Goal: Task Accomplishment & Management: Use online tool/utility

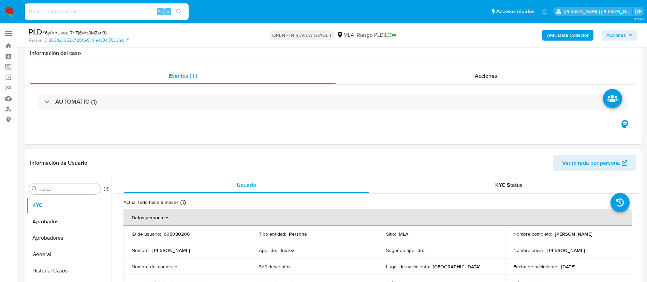
select select "10"
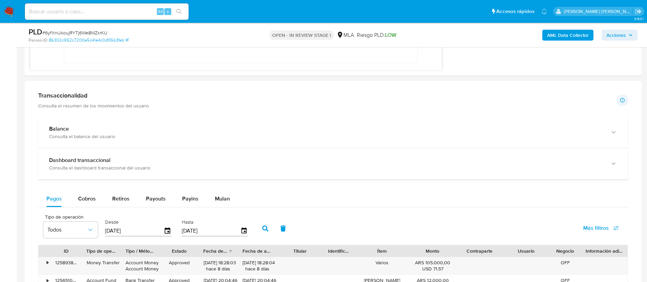
scroll to position [557, 0]
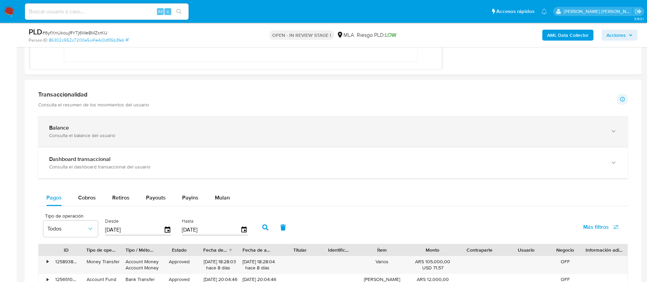
click at [613, 132] on icon "button" at bounding box center [613, 131] width 7 height 7
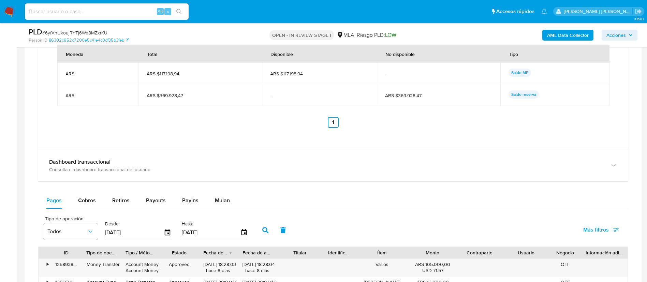
scroll to position [806, 0]
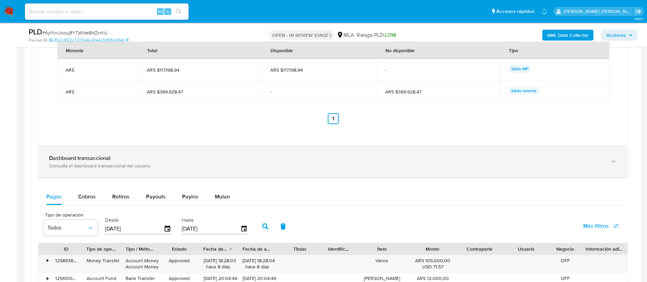
click at [614, 159] on icon "button" at bounding box center [613, 161] width 7 height 7
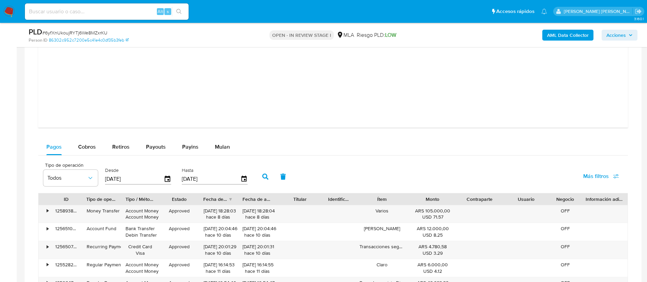
scroll to position [1177, 0]
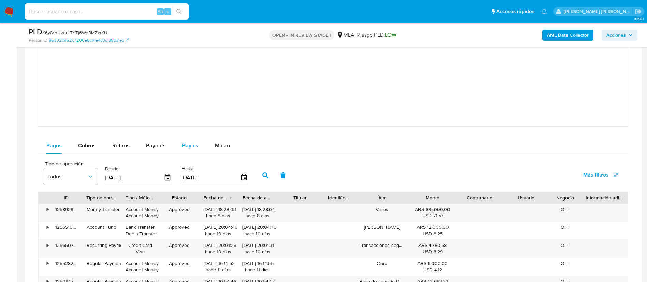
click at [192, 142] on span "Payins" at bounding box center [190, 145] width 16 height 8
select select "10"
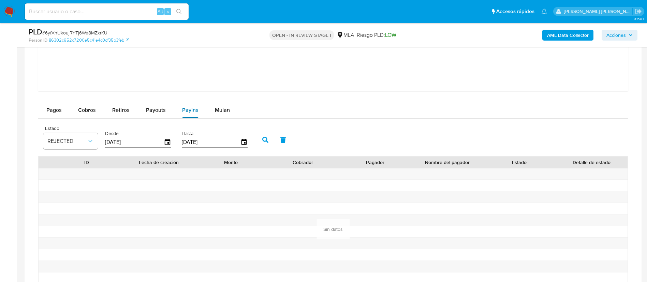
scroll to position [1215, 0]
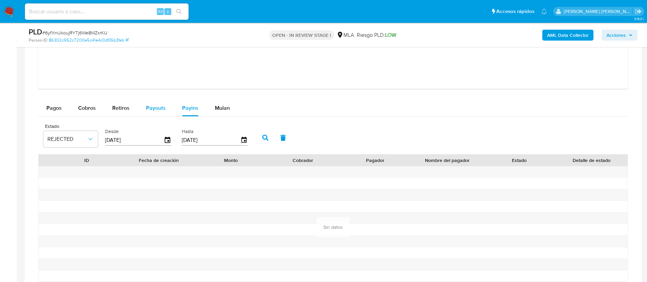
click at [153, 104] on span "Payouts" at bounding box center [156, 108] width 20 height 8
select select "10"
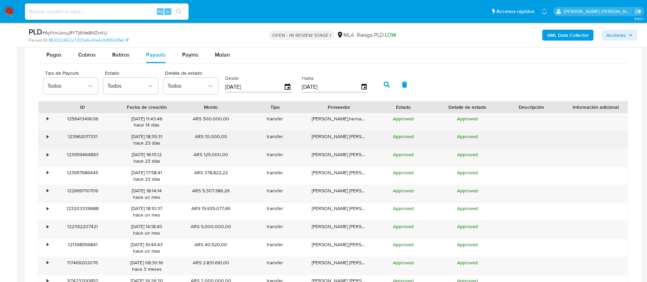
scroll to position [1276, 0]
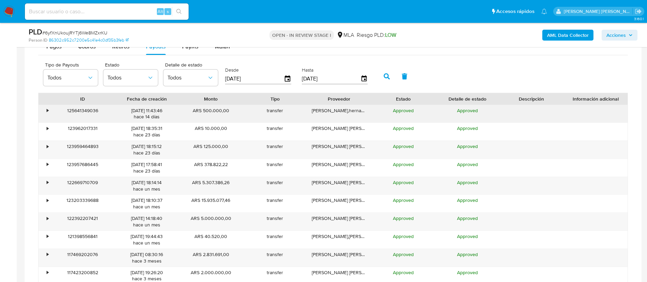
click at [141, 115] on div "10/09/2025 11:43:46 hace 14 días" at bounding box center [146, 113] width 55 height 13
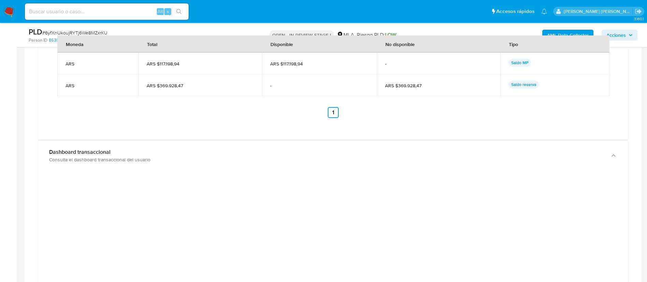
scroll to position [819, 0]
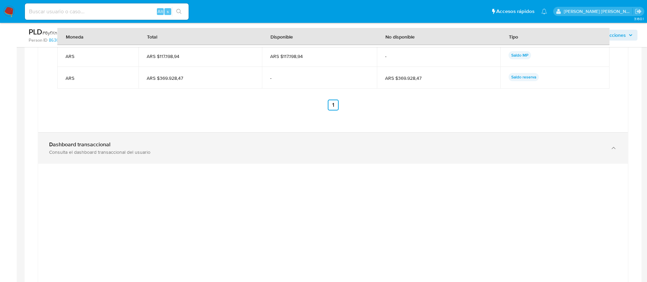
click at [599, 140] on div "Dashboard transaccional Consulta el dashboard transaccional del usuario" at bounding box center [332, 148] width 589 height 31
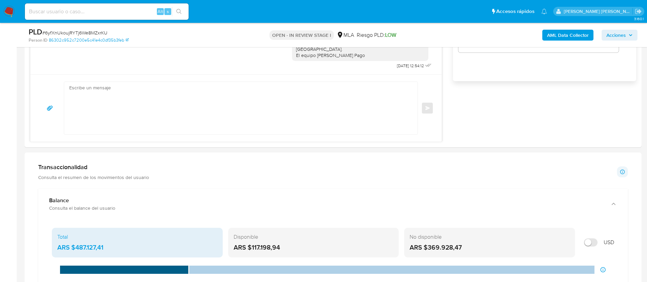
scroll to position [480, 0]
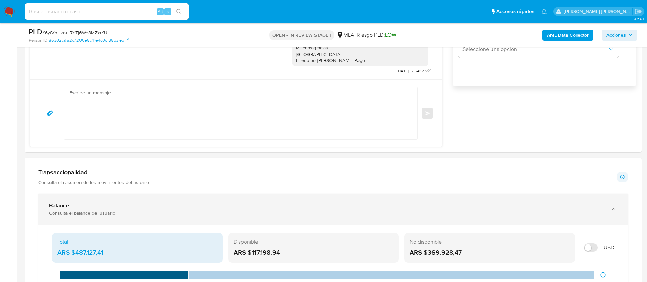
click at [608, 207] on div "Balance Consulta el balance del usuario" at bounding box center [332, 209] width 589 height 31
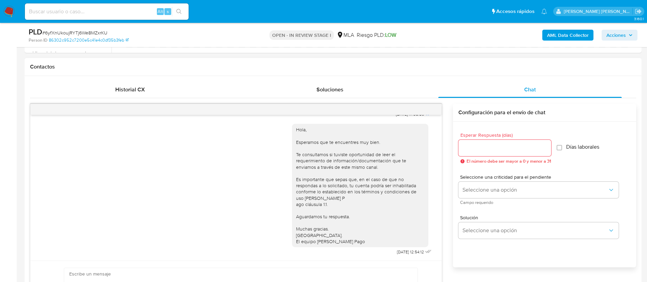
scroll to position [297, 0]
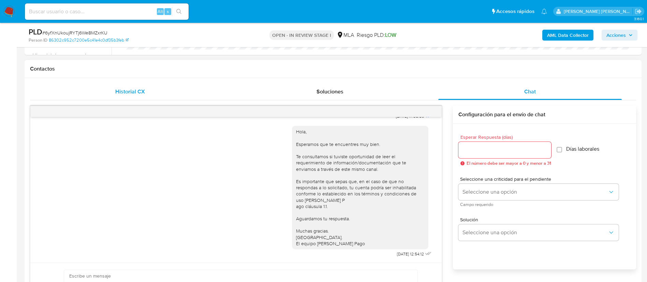
click at [119, 91] on span "Historial CX" at bounding box center [130, 92] width 30 height 8
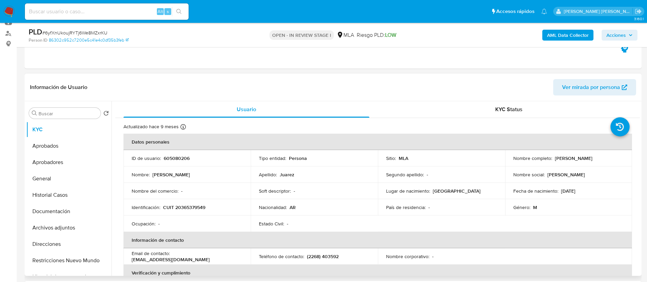
scroll to position [0, 0]
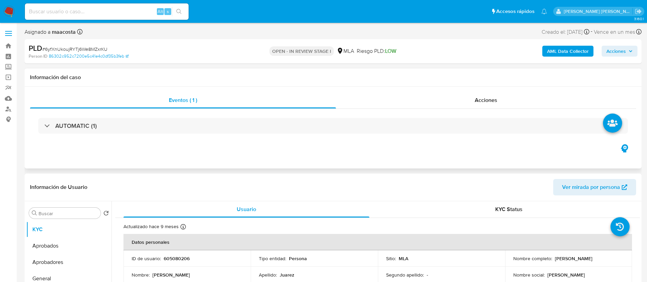
click at [249, 166] on div "Eventos ( 1 ) Acciones AUTOMATIC (1)" at bounding box center [333, 128] width 617 height 82
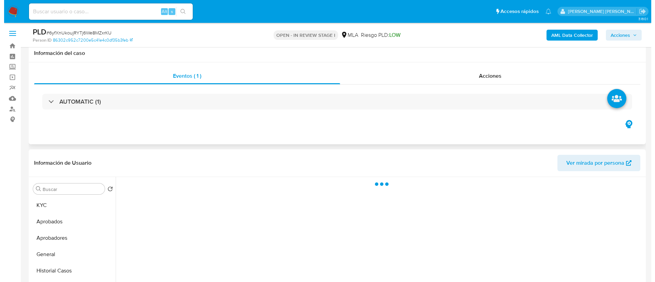
scroll to position [134, 0]
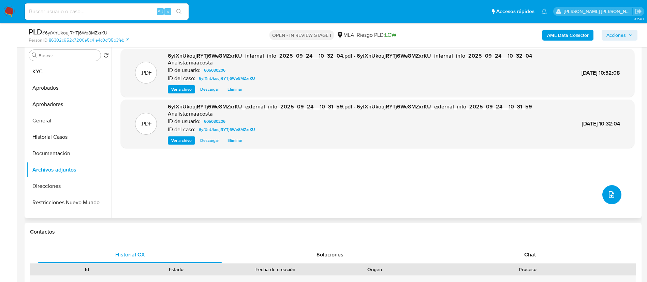
click at [607, 199] on button "upload-file" at bounding box center [611, 194] width 19 height 19
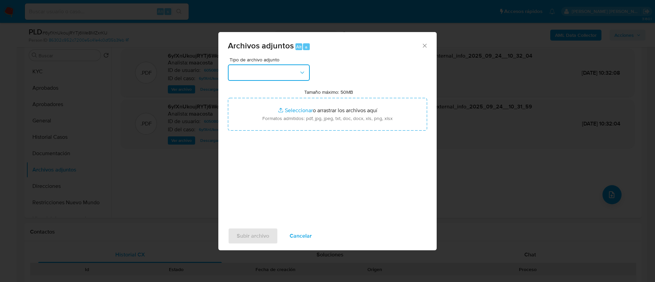
click at [295, 71] on button "button" at bounding box center [269, 72] width 82 height 16
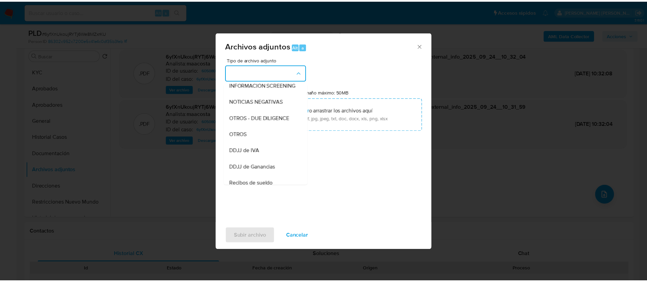
scroll to position [88, 0]
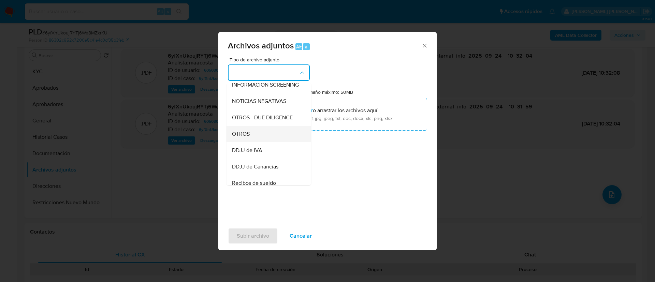
click at [247, 137] on span "OTROS" at bounding box center [241, 134] width 18 height 7
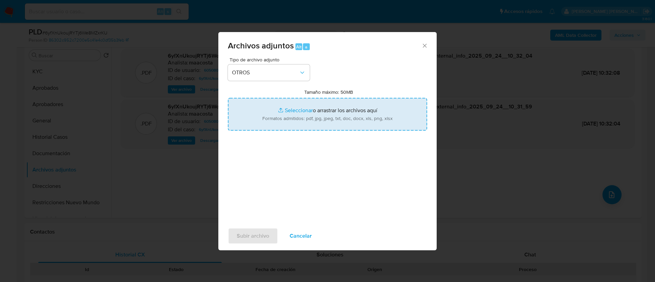
type input "C:\fakepath\Cesar Esteban Juarez- Movimientos.xlsx"
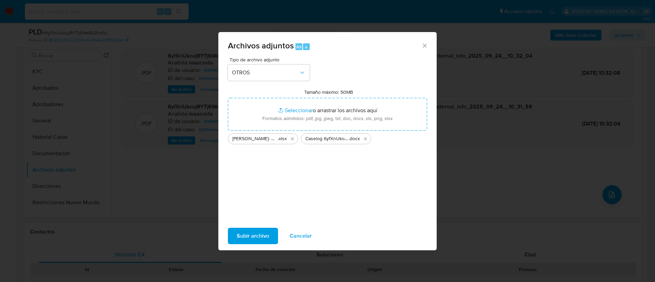
click at [251, 238] on span "Subir archivo" at bounding box center [253, 235] width 32 height 15
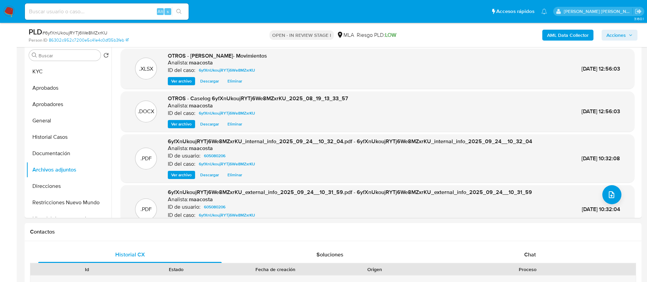
click at [624, 34] on span "Acciones" at bounding box center [615, 35] width 19 height 11
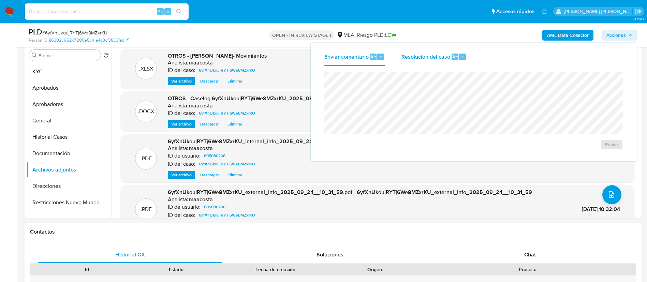
click at [440, 63] on div "Resolución del caso Alt r" at bounding box center [433, 57] width 65 height 18
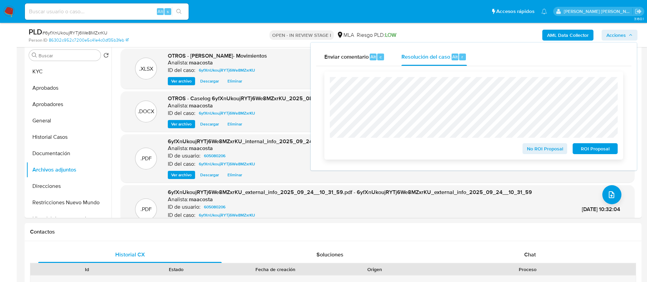
click at [540, 153] on span "No ROI Proposal" at bounding box center [544, 149] width 35 height 10
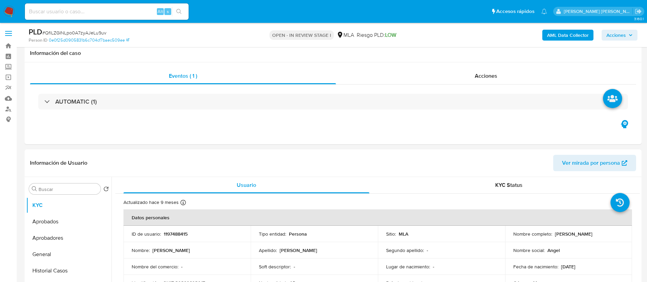
select select "10"
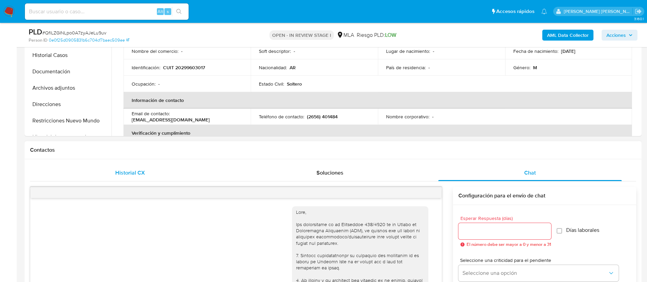
scroll to position [391, 0]
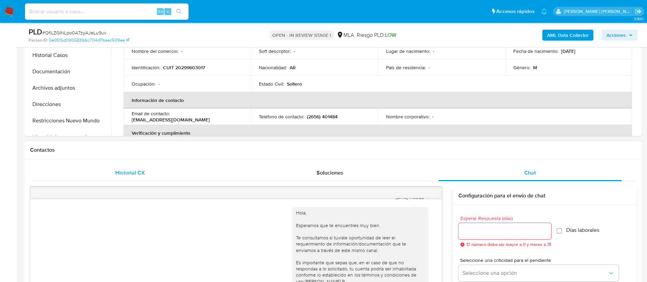
click at [137, 170] on span "Historial CX" at bounding box center [130, 173] width 30 height 8
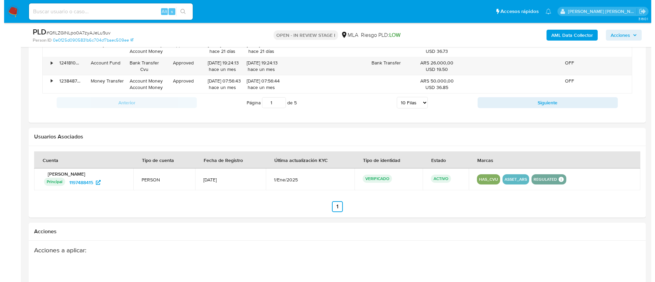
scroll to position [918, 0]
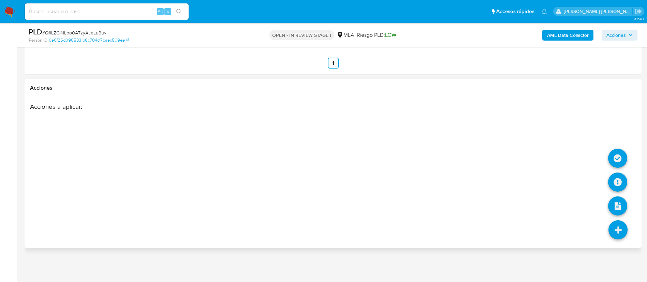
click at [617, 230] on icon at bounding box center [617, 229] width 19 height 19
click at [616, 183] on icon at bounding box center [617, 182] width 19 height 19
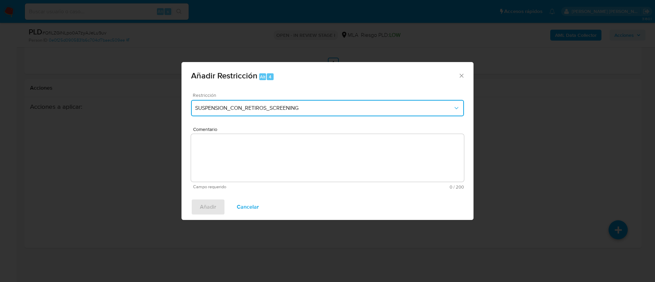
click at [255, 106] on span "SUSPENSION_CON_RETIROS_SCREENING" at bounding box center [324, 108] width 258 height 7
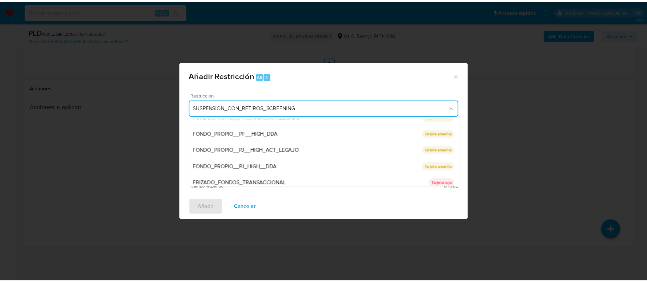
scroll to position [145, 0]
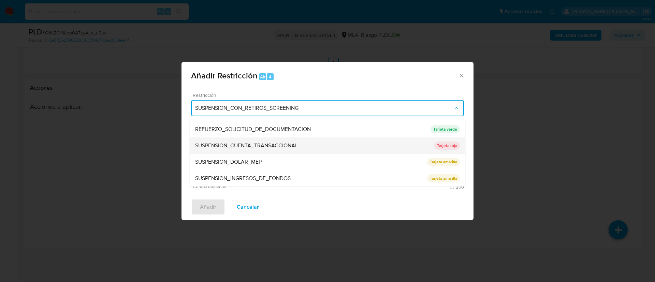
click at [219, 146] on span "SUSPENSION_CUENTA_TRANSACCIONAL" at bounding box center [246, 145] width 103 height 7
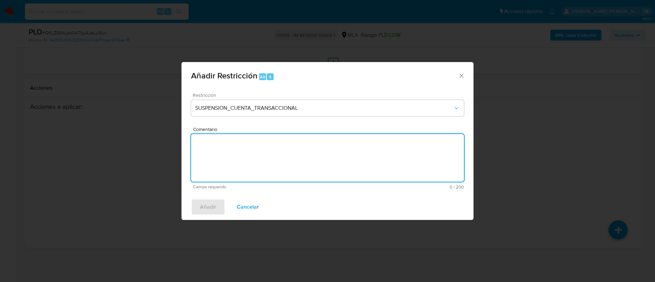
click at [219, 146] on textarea "Comentario" at bounding box center [327, 158] width 273 height 48
type textarea "AML"
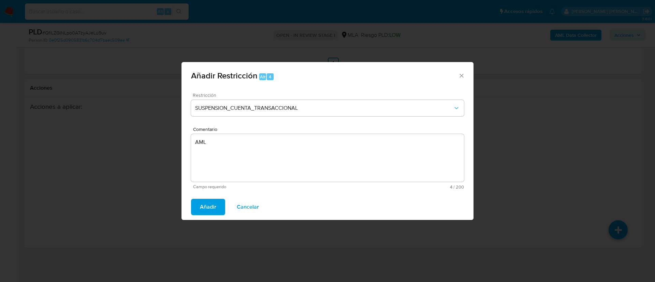
click at [205, 204] on span "Añadir" at bounding box center [208, 206] width 16 height 15
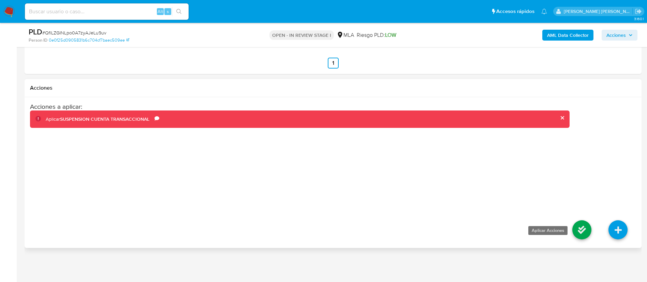
click at [584, 229] on icon at bounding box center [581, 229] width 19 height 19
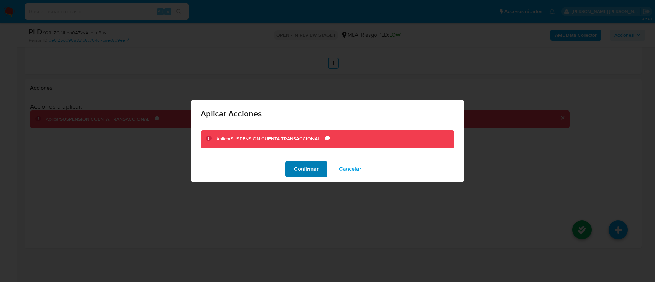
click at [313, 165] on span "Confirmar" at bounding box center [306, 169] width 25 height 15
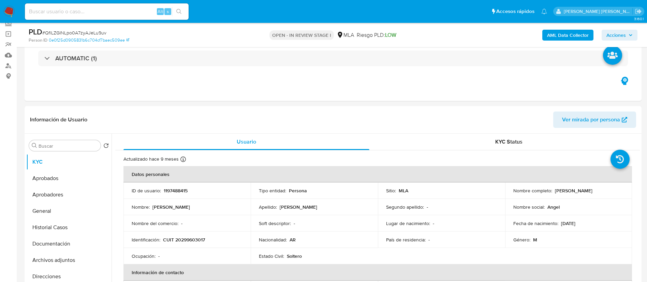
scroll to position [42, 0]
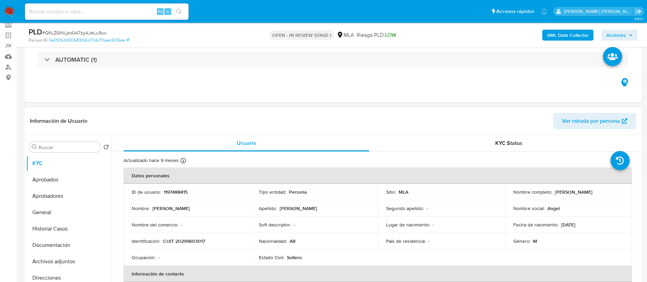
click at [418, 277] on th "Información de contacto" at bounding box center [377, 274] width 508 height 16
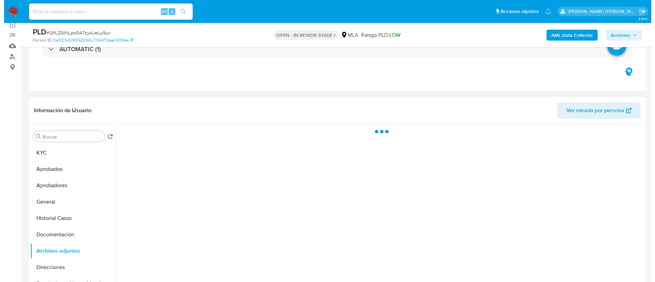
scroll to position [109, 0]
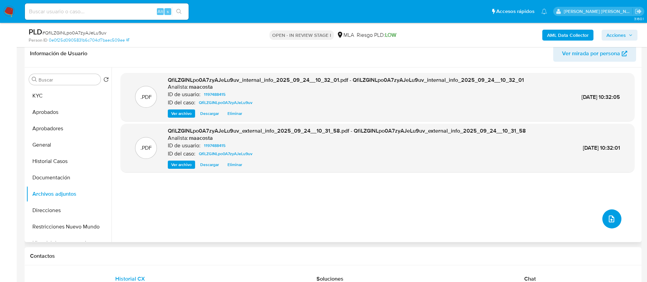
click at [610, 221] on icon "upload-file" at bounding box center [611, 218] width 5 height 7
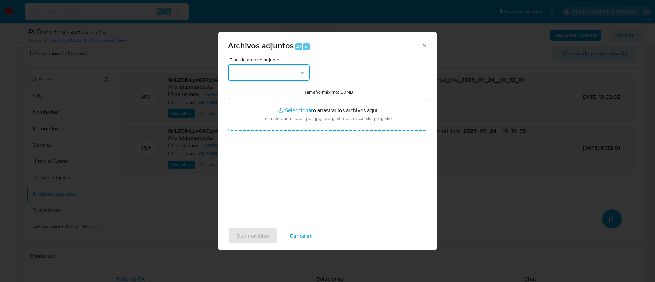
click at [270, 71] on button "button" at bounding box center [269, 72] width 82 height 16
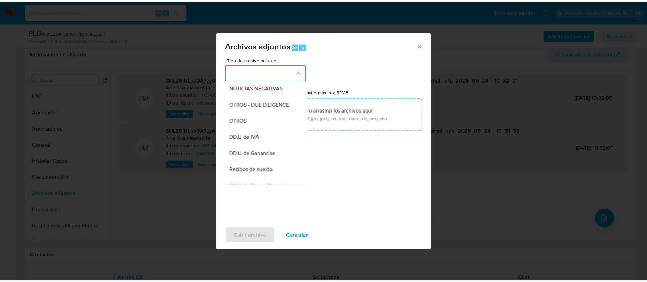
scroll to position [117, 0]
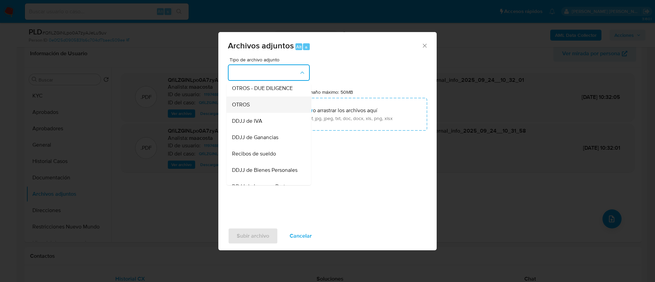
click at [246, 108] on span "OTROS" at bounding box center [241, 104] width 18 height 7
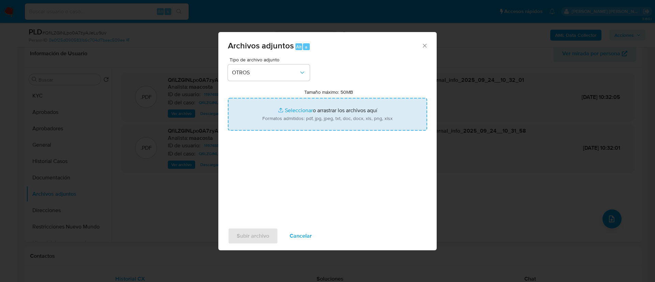
type input "C:\fakepath\Angel Roberto Moreira - Movimientos.xlsx"
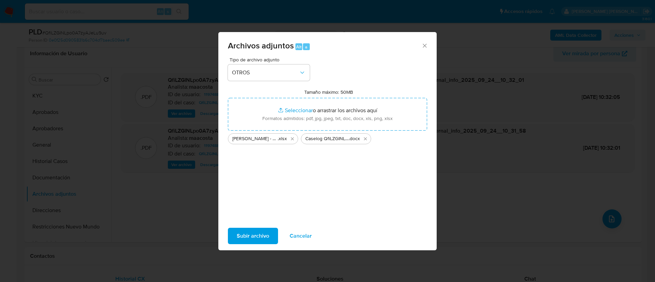
click at [253, 239] on span "Subir archivo" at bounding box center [253, 235] width 32 height 15
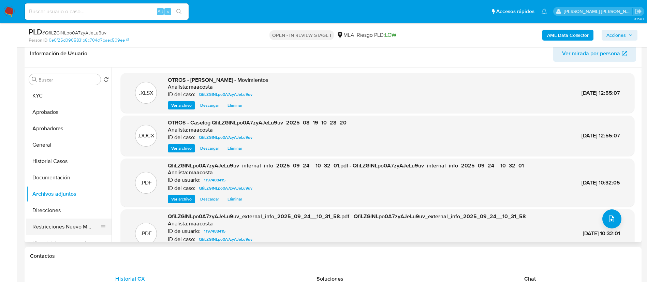
click at [55, 222] on button "Restricciones Nuevo Mundo" at bounding box center [66, 227] width 80 height 16
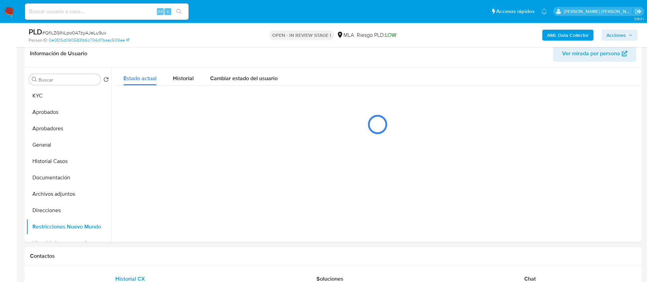
click at [621, 33] on span "Acciones" at bounding box center [615, 35] width 19 height 11
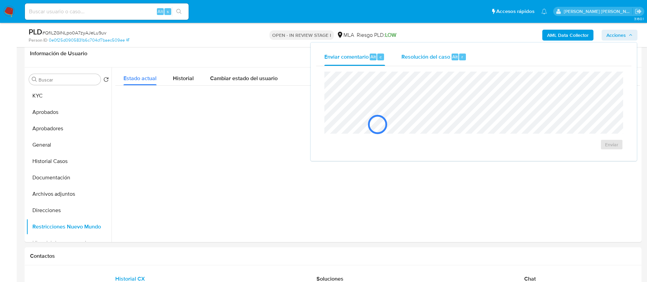
click at [449, 49] on div "Resolución del caso Alt r" at bounding box center [433, 57] width 65 height 18
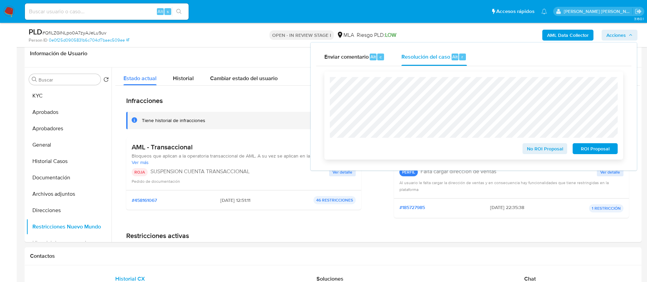
click at [594, 152] on span "ROI Proposal" at bounding box center [594, 149] width 35 height 10
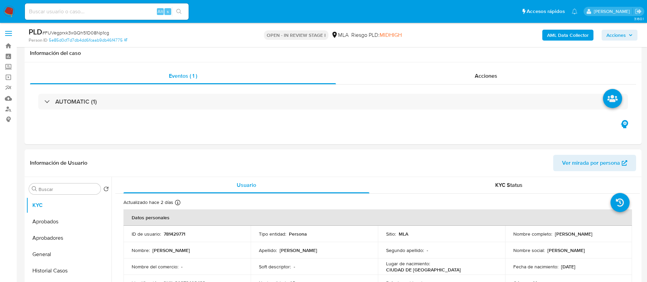
select select "10"
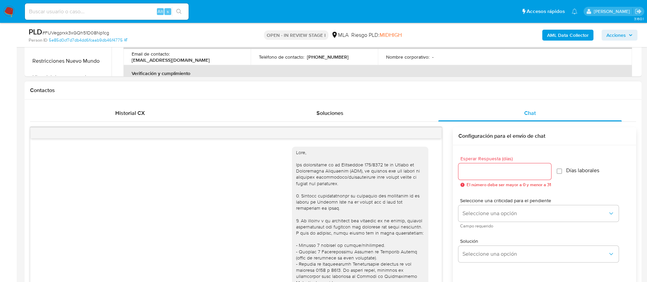
scroll to position [391, 0]
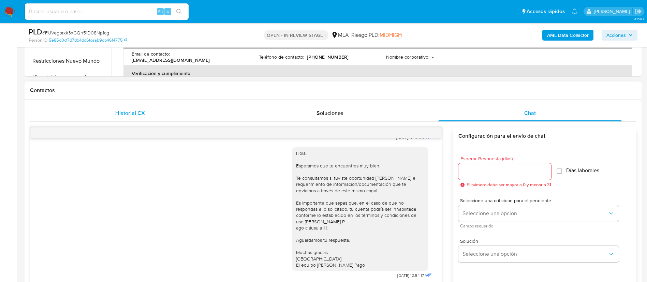
click at [141, 115] on span "Historial CX" at bounding box center [130, 113] width 30 height 8
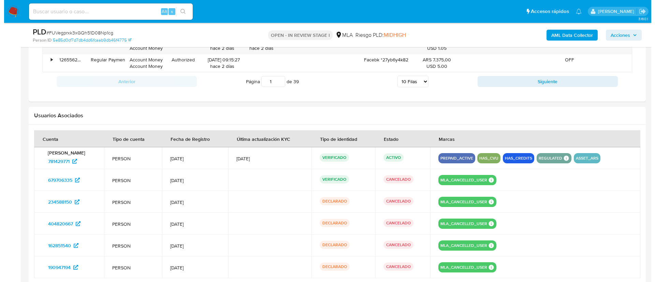
scroll to position [1027, 0]
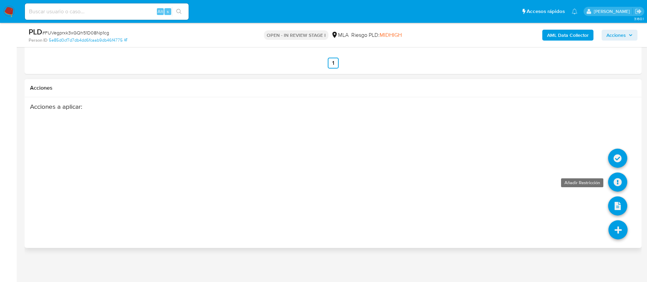
click at [618, 182] on icon at bounding box center [617, 182] width 19 height 19
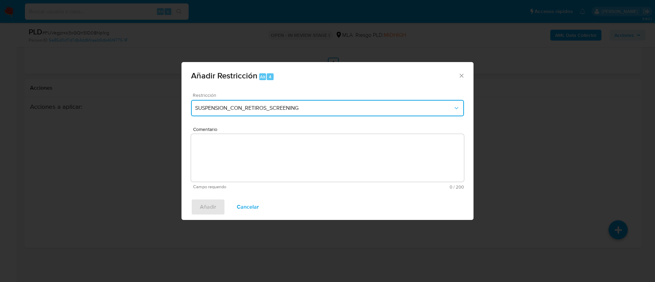
click at [299, 105] on span "SUSPENSION_CON_RETIROS_SCREENING" at bounding box center [324, 108] width 258 height 7
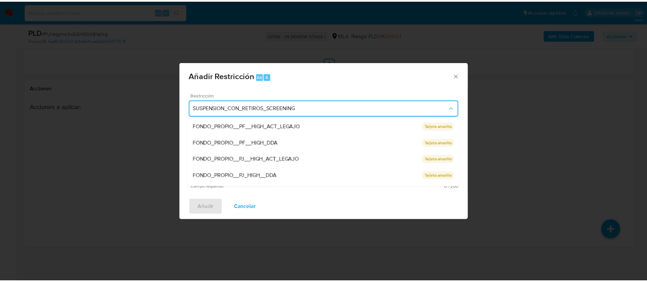
scroll to position [145, 0]
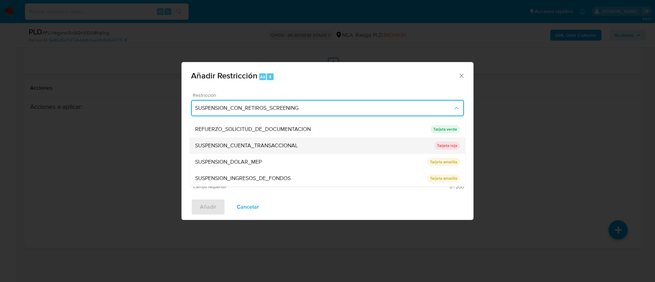
click at [231, 144] on span "SUSPENSION_CUENTA_TRANSACCIONAL" at bounding box center [246, 145] width 103 height 7
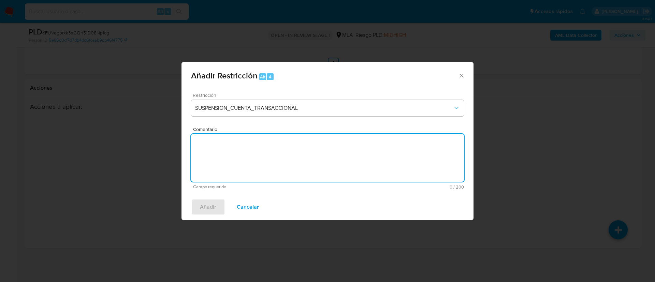
click at [231, 144] on textarea "Comentario" at bounding box center [327, 158] width 273 height 48
type textarea "AML"
click at [209, 206] on span "Añadir" at bounding box center [208, 206] width 16 height 15
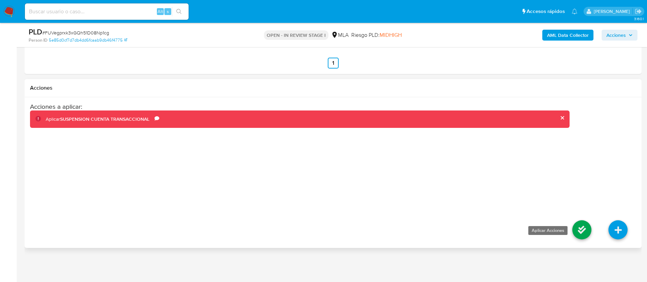
click at [579, 230] on icon at bounding box center [581, 229] width 19 height 19
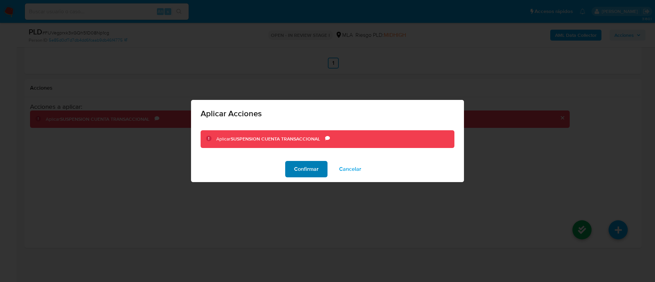
click at [309, 166] on span "Confirmar" at bounding box center [306, 169] width 25 height 15
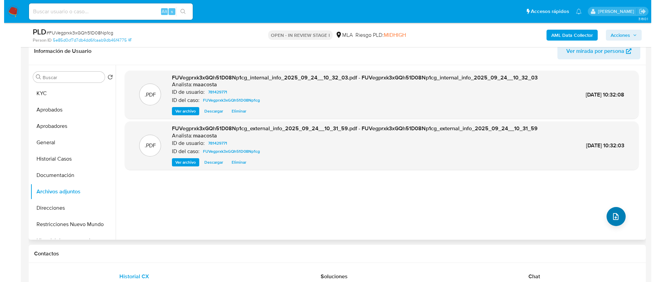
scroll to position [111, 0]
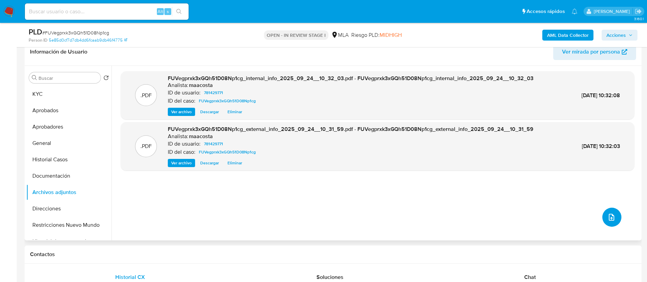
click at [606, 208] on button "upload-file" at bounding box center [611, 217] width 19 height 19
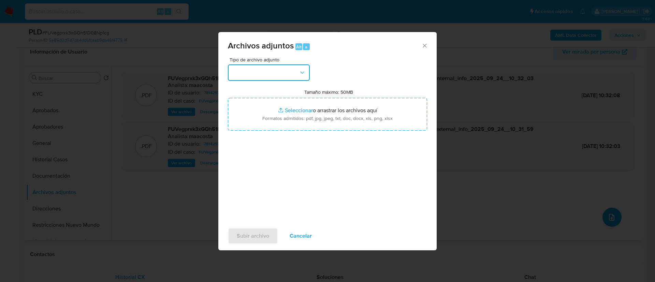
click at [297, 71] on button "button" at bounding box center [269, 72] width 82 height 16
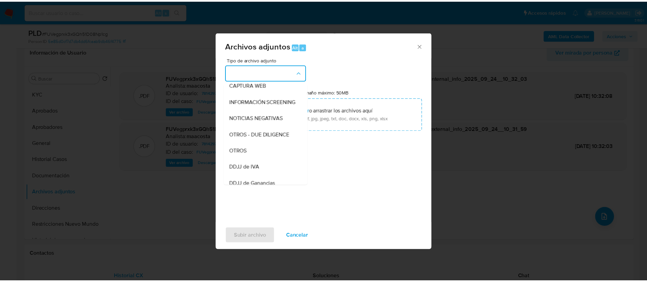
scroll to position [73, 0]
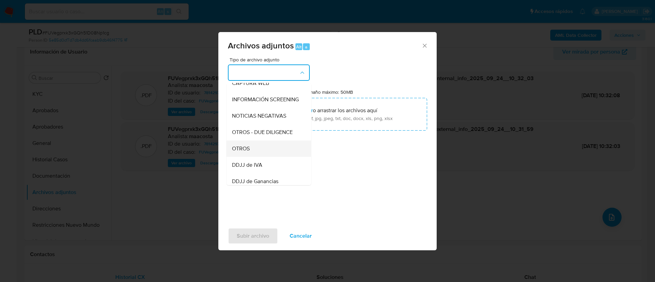
click at [251, 156] on div "OTROS" at bounding box center [267, 148] width 70 height 16
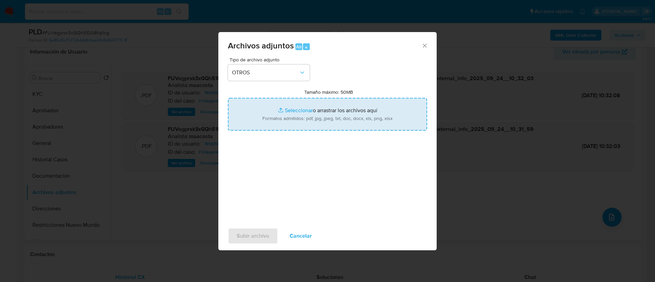
type input "C:\fakepath\Caselog FUVegprxk3xGQh51D08Np1cg_2025_08_18_22_41_39.docx"
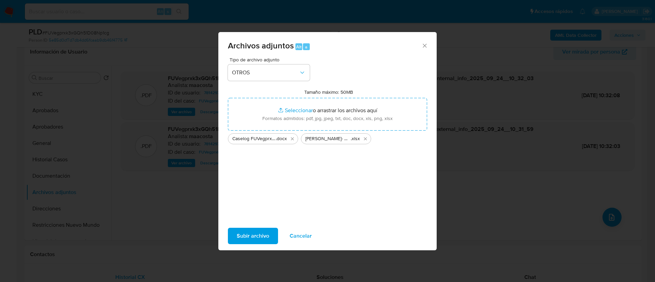
click at [255, 235] on span "Subir archivo" at bounding box center [253, 235] width 32 height 15
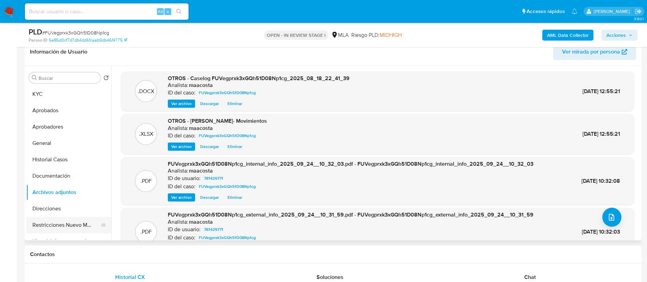
click at [55, 220] on button "Restricciones Nuevo Mundo" at bounding box center [66, 225] width 80 height 16
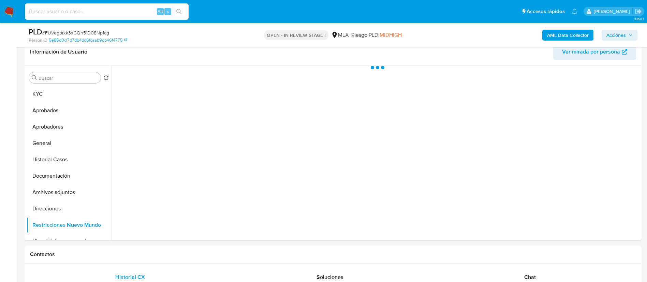
click at [612, 31] on span "Acciones" at bounding box center [615, 35] width 19 height 11
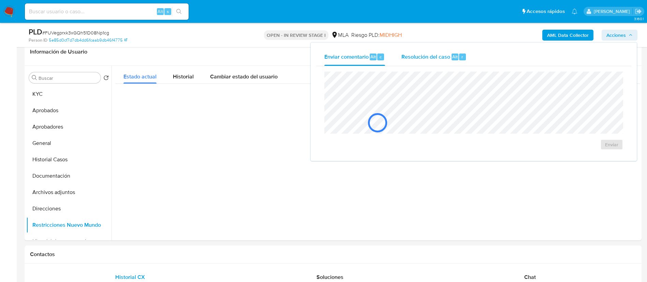
click at [439, 58] on span "Resolución del caso" at bounding box center [425, 57] width 49 height 8
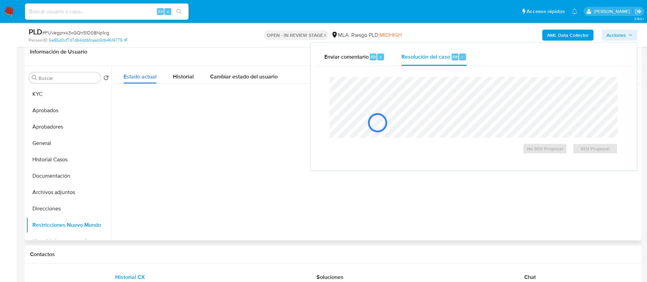
click at [435, 115] on div at bounding box center [377, 123] width 524 height 34
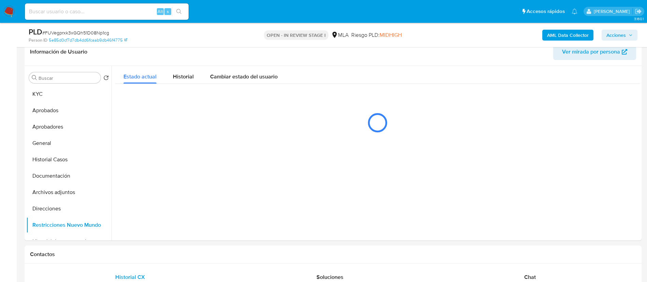
click at [624, 34] on span "Acciones" at bounding box center [615, 35] width 19 height 11
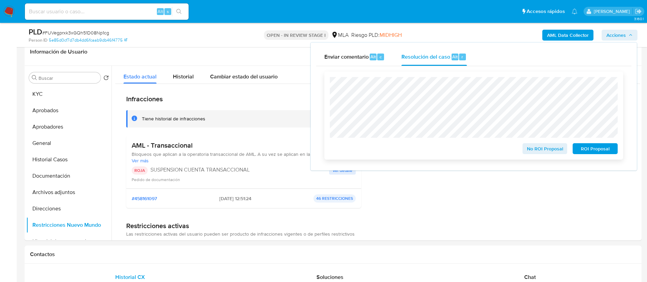
click at [595, 150] on span "ROI Proposal" at bounding box center [594, 149] width 35 height 10
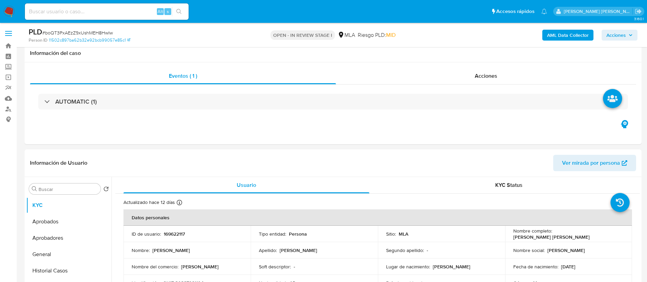
select select "10"
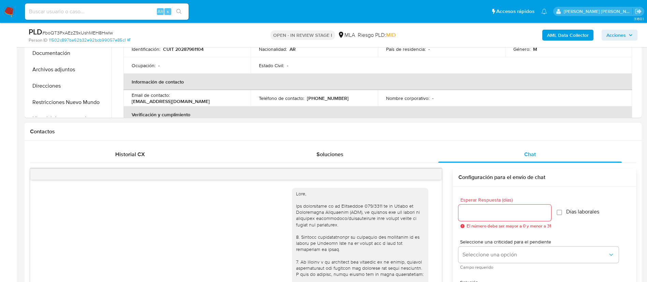
scroll to position [391, 0]
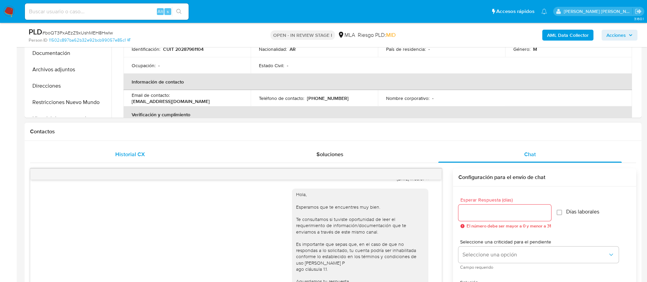
click at [137, 154] on span "Historial CX" at bounding box center [130, 154] width 30 height 8
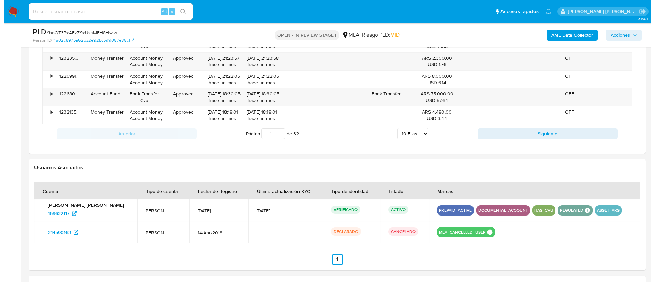
scroll to position [916, 0]
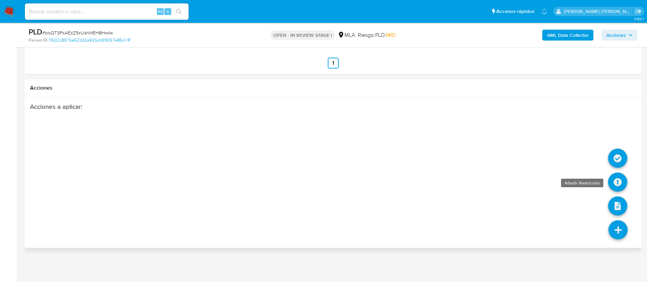
click at [621, 184] on icon at bounding box center [617, 182] width 19 height 19
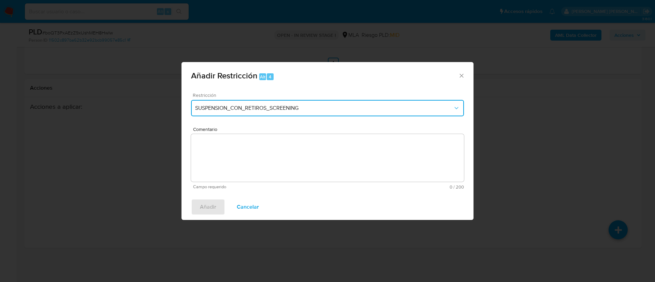
click at [314, 105] on span "SUSPENSION_CON_RETIROS_SCREENING" at bounding box center [324, 108] width 258 height 7
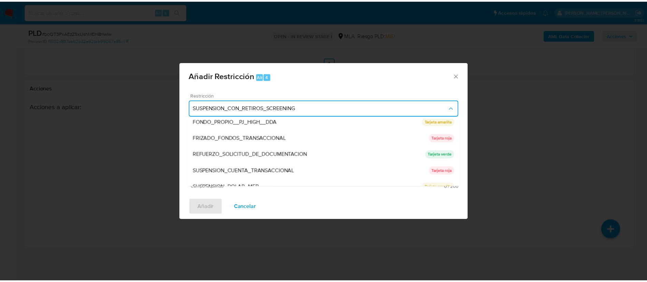
scroll to position [145, 0]
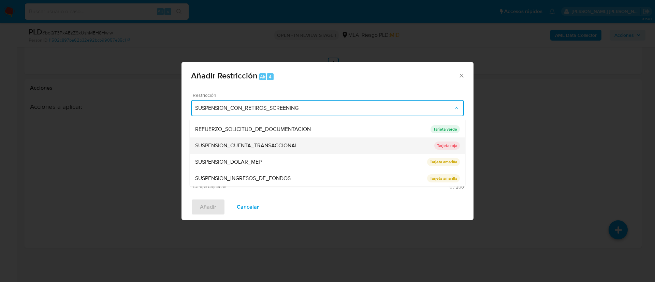
click at [223, 142] on span "SUSPENSION_CUENTA_TRANSACCIONAL" at bounding box center [246, 145] width 103 height 7
click at [223, 142] on textarea "Comentario" at bounding box center [327, 158] width 273 height 48
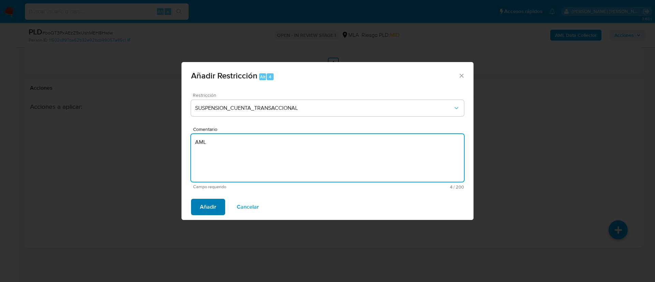
type textarea "AML"
click at [204, 207] on span "Añadir" at bounding box center [208, 206] width 16 height 15
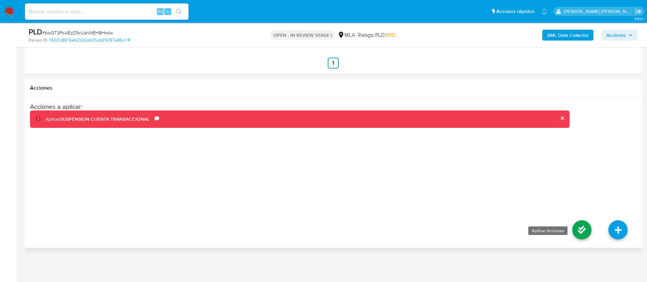
click at [580, 230] on icon at bounding box center [581, 229] width 19 height 19
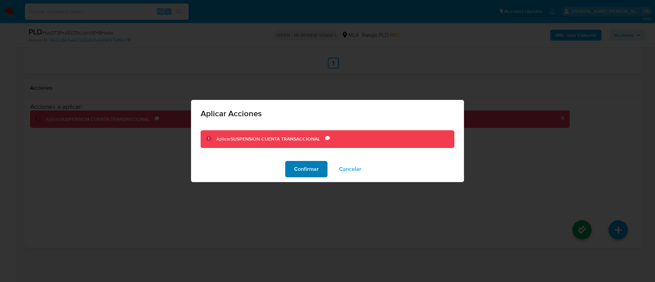
click at [311, 169] on span "Confirmar" at bounding box center [306, 169] width 25 height 15
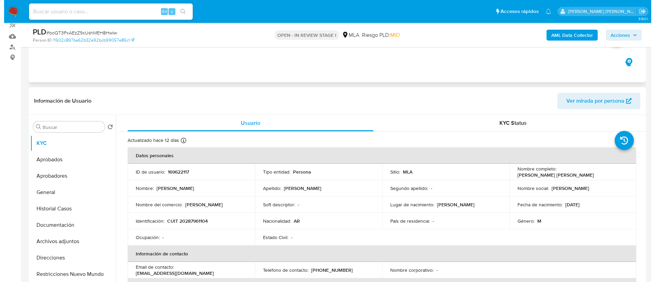
scroll to position [109, 0]
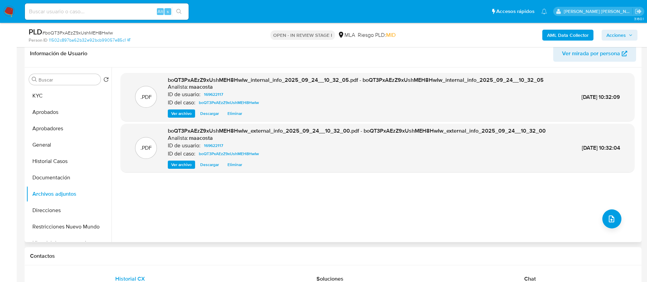
click at [245, 188] on div ".PDF boQT3PxAEzZ9xUshMEH8HwIw_internal_info_2025_09_24__10_32_05.pdf - boQT3PxA…" at bounding box center [377, 155] width 513 height 164
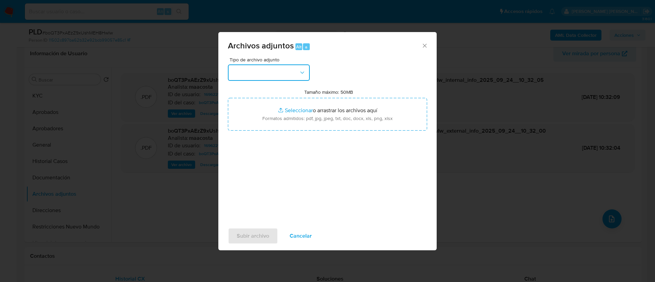
click at [257, 80] on button "button" at bounding box center [269, 72] width 82 height 16
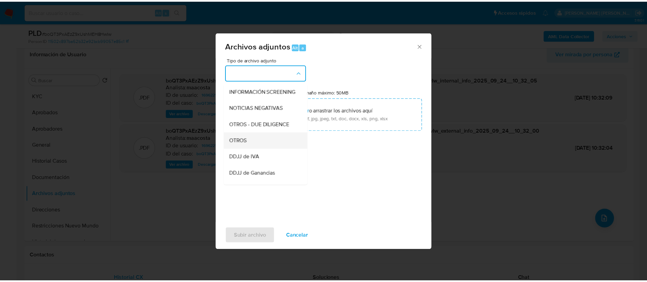
scroll to position [82, 0]
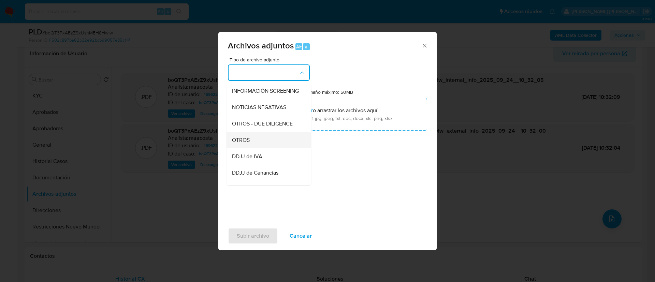
click at [246, 144] on span "OTROS" at bounding box center [241, 140] width 18 height 7
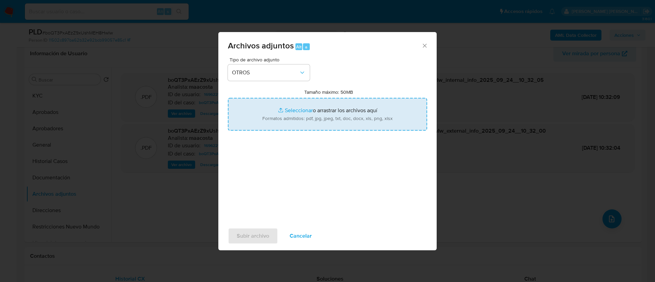
type input "C:\fakepath\Caselog boQT3PxAEzZ9xUshMEH8HwIw_2025_08_18_22_27_39.docx"
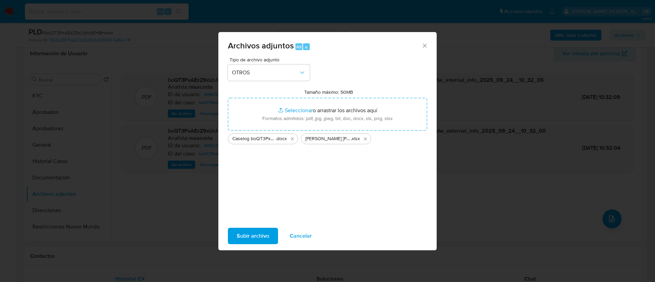
click at [254, 236] on span "Subir archivo" at bounding box center [253, 235] width 32 height 15
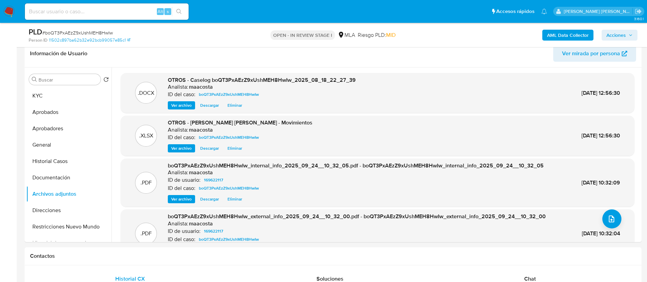
click at [624, 32] on span "Acciones" at bounding box center [615, 35] width 19 height 11
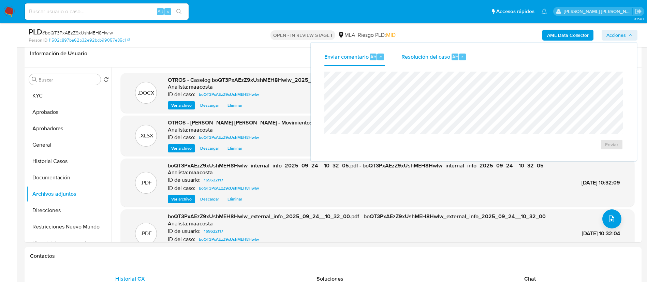
click at [422, 58] on span "Resolución del caso" at bounding box center [425, 57] width 49 height 8
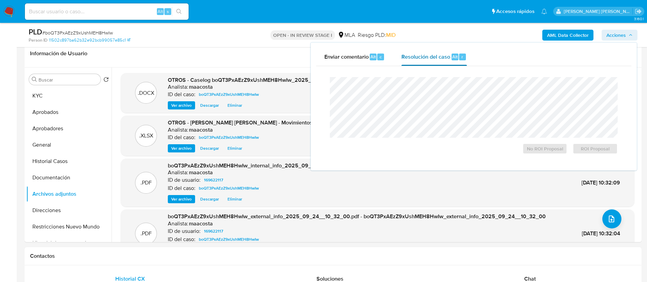
scroll to position [83, 0]
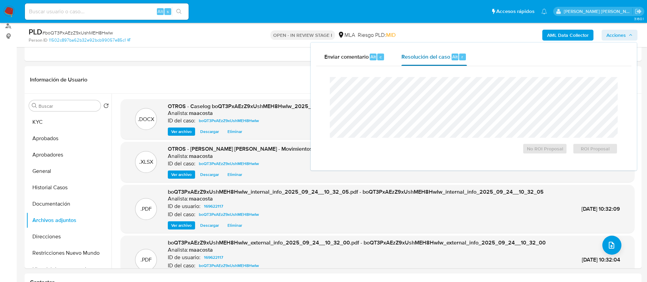
click at [423, 60] on div "Resolución del caso Alt r" at bounding box center [433, 57] width 65 height 18
click at [607, 151] on span "ROI Proposal" at bounding box center [594, 149] width 35 height 10
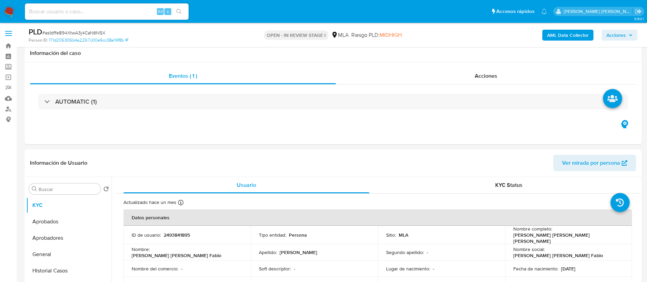
select select "10"
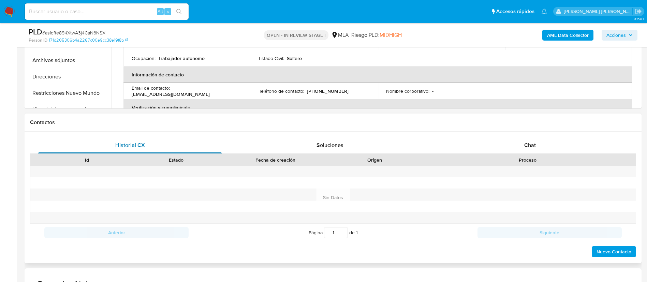
scroll to position [37, 0]
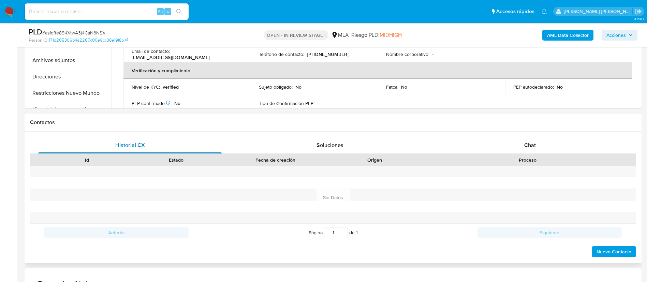
click at [123, 139] on div "Historial CX" at bounding box center [129, 145] width 183 height 16
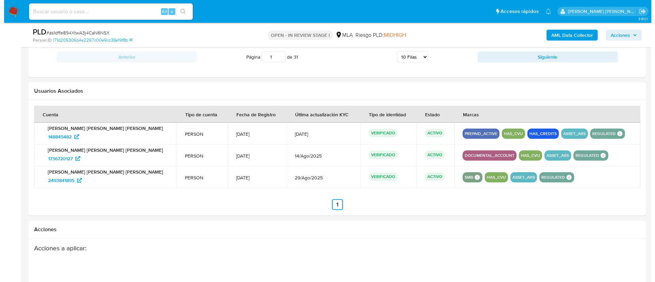
scroll to position [961, 0]
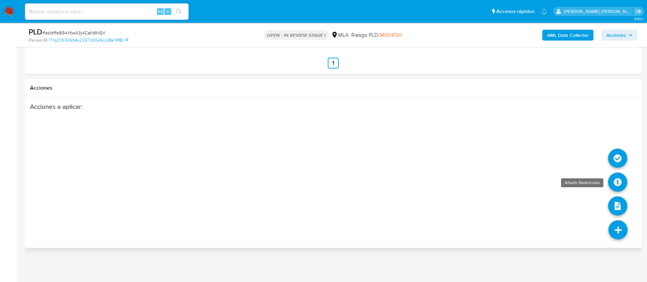
click at [616, 180] on icon at bounding box center [617, 182] width 19 height 19
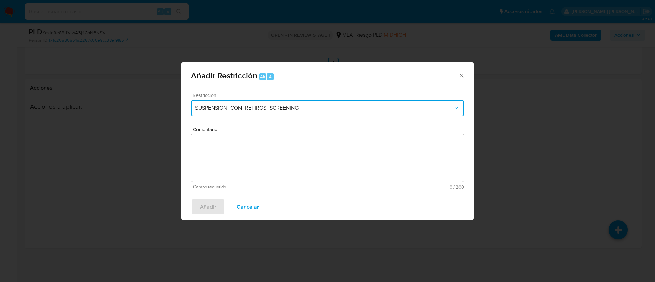
click at [314, 110] on span "SUSPENSION_CON_RETIROS_SCREENING" at bounding box center [324, 108] width 258 height 7
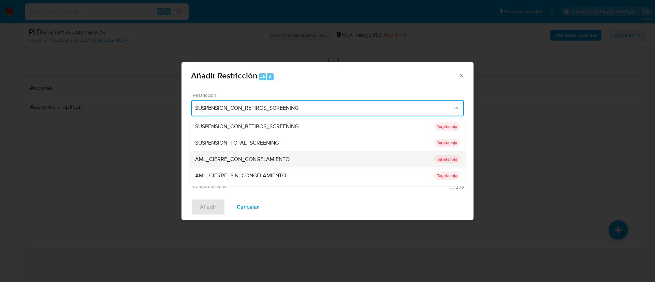
scroll to position [145, 0]
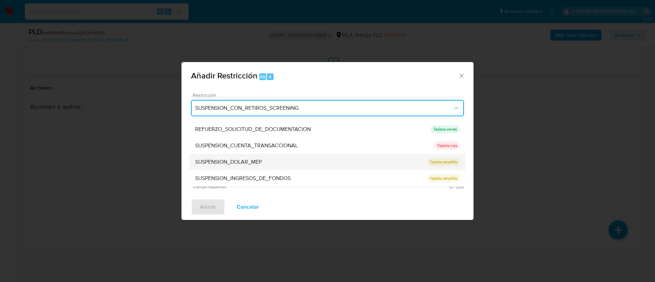
click at [214, 160] on span "SUSPENSION_DOLAR_MEP" at bounding box center [228, 162] width 66 height 7
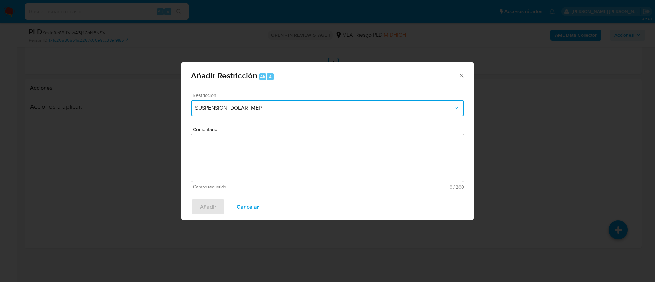
click at [248, 109] on span "SUSPENSION_DOLAR_MEP" at bounding box center [324, 108] width 258 height 7
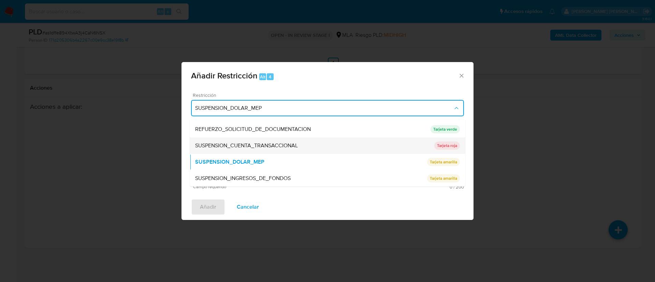
click at [238, 145] on span "SUSPENSION_CUENTA_TRANSACCIONAL" at bounding box center [246, 145] width 103 height 7
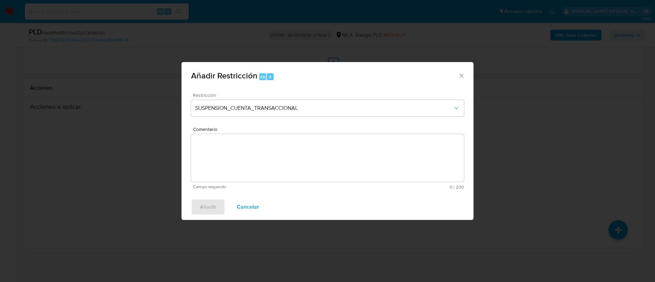
click at [238, 145] on textarea "Comentario" at bounding box center [327, 158] width 273 height 48
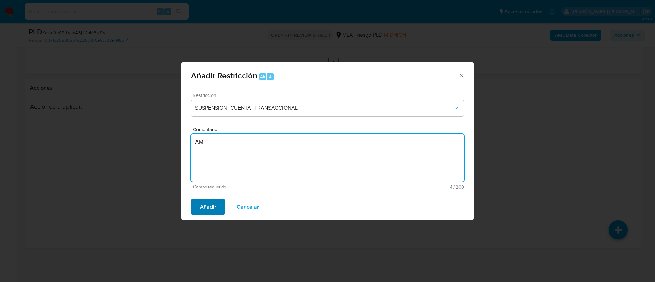
type textarea "AML"
click at [211, 211] on span "Añadir" at bounding box center [208, 206] width 16 height 15
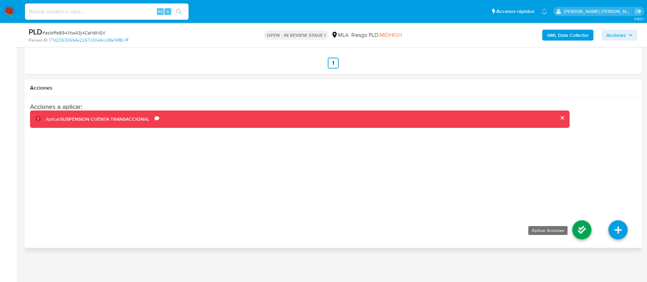
click at [587, 232] on icon at bounding box center [581, 229] width 19 height 19
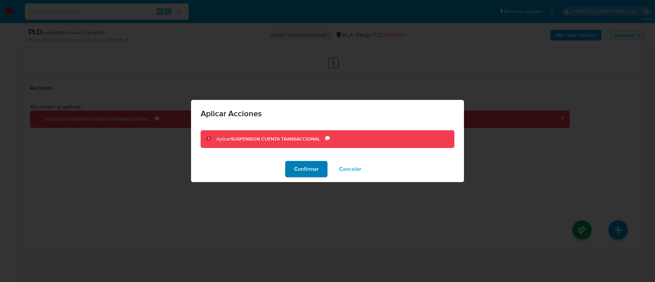
click at [307, 167] on span "Confirmar" at bounding box center [306, 169] width 25 height 15
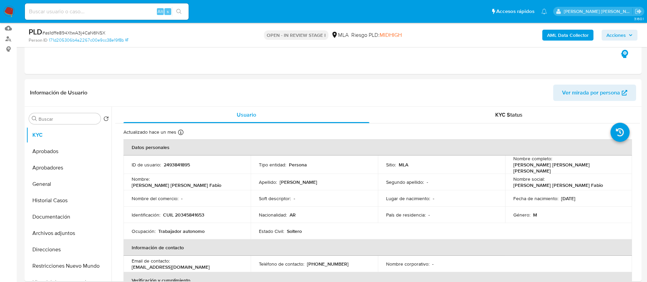
scroll to position [70, 0]
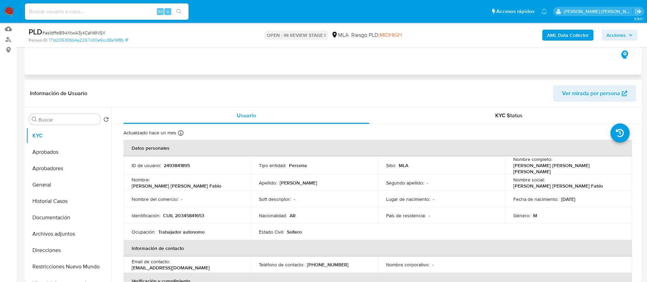
click at [234, 61] on div "Eventos ( 1 ) Acciones AUTOMATIC (1)" at bounding box center [333, 34] width 617 height 82
click at [110, 57] on div "Eventos ( 1 ) Acciones AUTOMATIC (1)" at bounding box center [333, 34] width 617 height 82
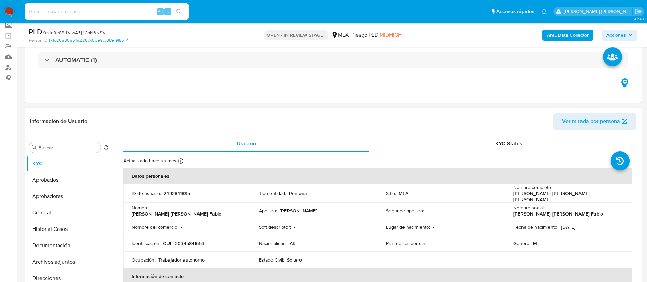
scroll to position [41, 0]
click at [268, 88] on div "Eventos ( 1 ) Acciones AUTOMATIC (1)" at bounding box center [333, 62] width 617 height 82
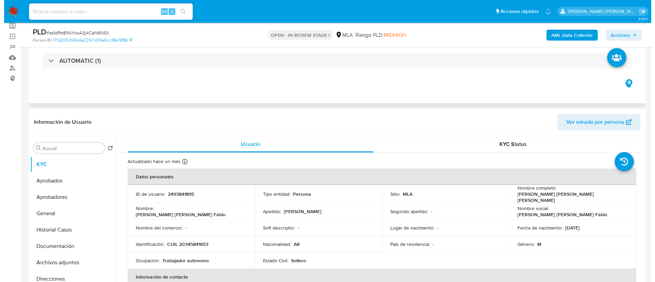
scroll to position [109, 0]
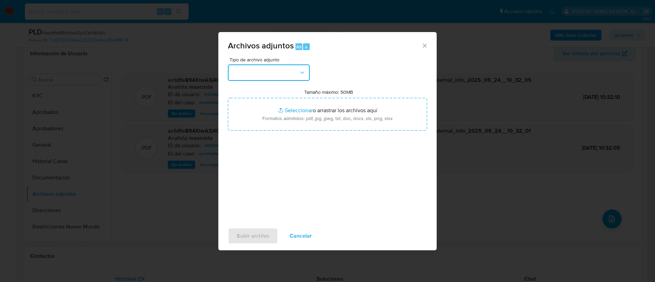
click at [278, 67] on button "button" at bounding box center [269, 72] width 82 height 16
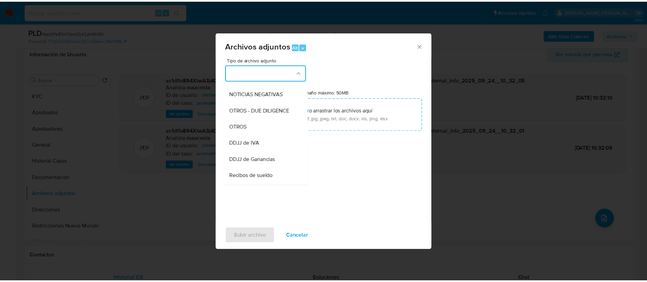
scroll to position [96, 0]
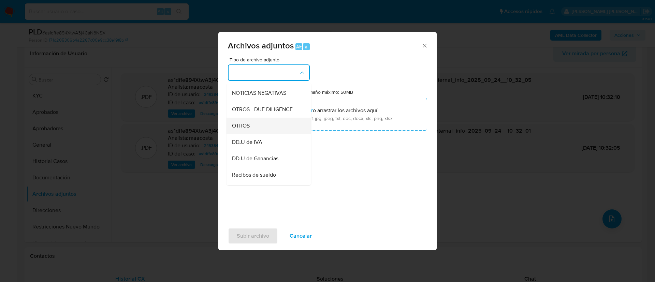
click at [245, 129] on span "OTROS" at bounding box center [241, 125] width 18 height 7
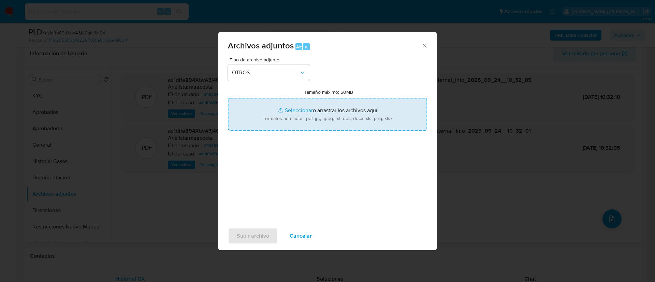
type input "C:\fakepath\Caselog as1dffe894XtwA3j4CaN6NSX_2025_08_19_00_41_26.docx"
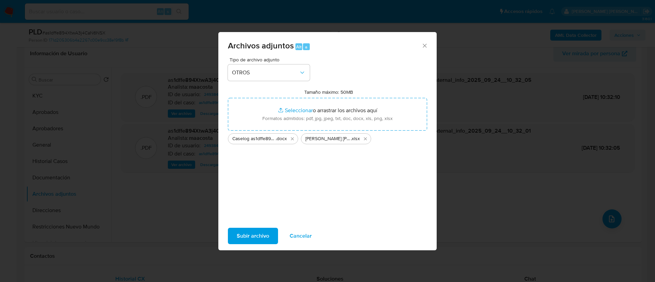
click at [253, 230] on span "Subir archivo" at bounding box center [253, 235] width 32 height 15
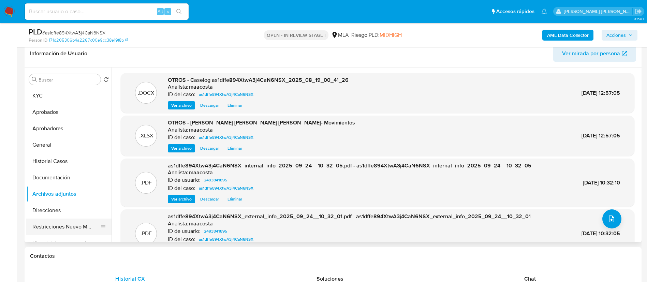
click at [54, 224] on button "Restricciones Nuevo Mundo" at bounding box center [66, 227] width 80 height 16
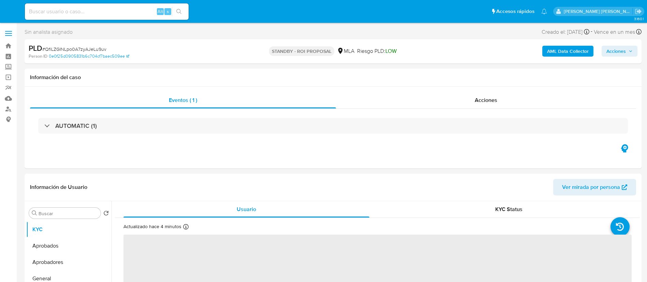
select select "10"
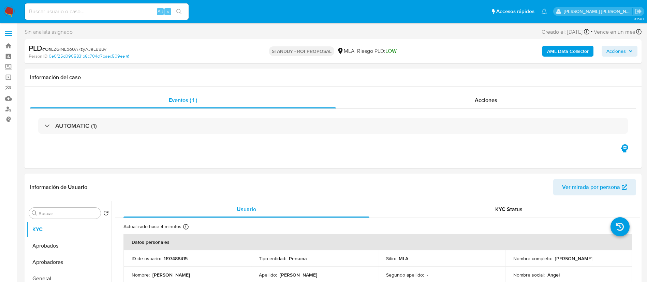
paste input "dDtr6jx0DcT7CIkQPHNOfXBY"
click at [103, 11] on input "dDtr6jx0DcT7CIkQPHNOfXBY" at bounding box center [107, 11] width 164 height 9
type input "dDtr6jx0DcT7CIkQPHNOfXBY"
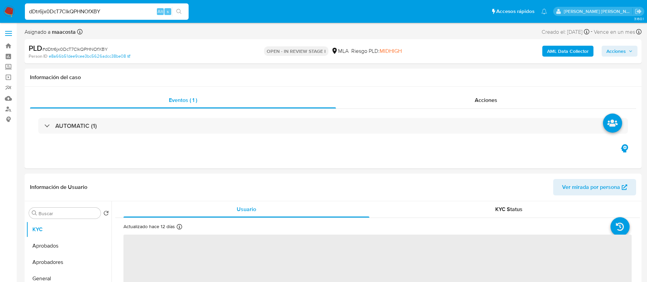
select select "10"
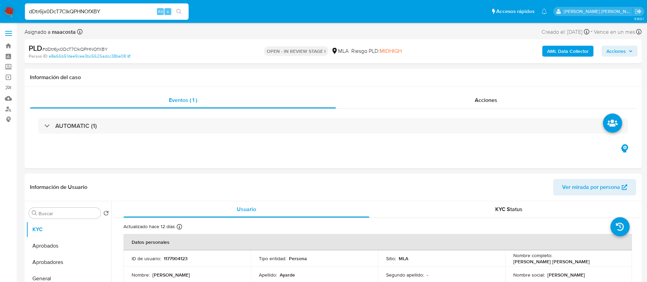
click at [103, 11] on input "dDtr6jx0DcT7CIkQPHNOfXBY" at bounding box center [107, 11] width 164 height 9
paste input "w5Q33oJ2IA8WB3ACikwwVMeD"
type input "w5Q33oJ2IA8WB3ACikwwVMeD"
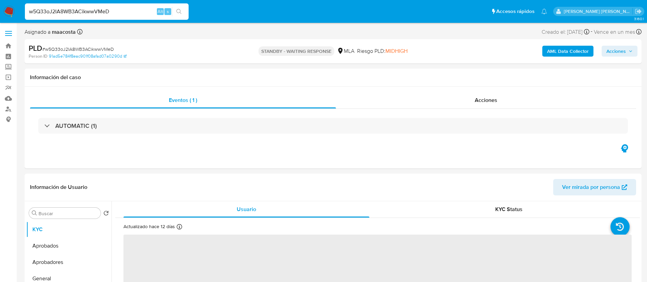
select select "10"
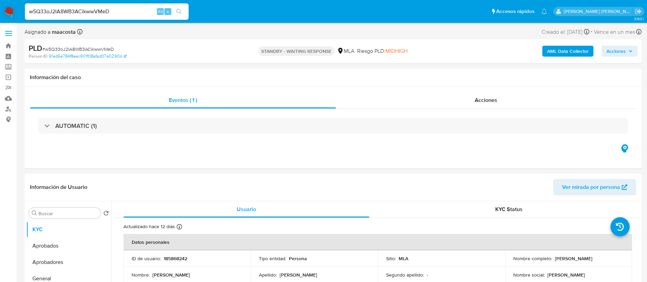
paste input "dDtr6jx0DcT7CIkQPHNOfXBY"
click at [110, 11] on input "w5Q33oJ2IA8WB3ACikwwVMeD" at bounding box center [107, 11] width 164 height 9
type input "dDtr6jx0DcT7CIkQPHNOfXBY"
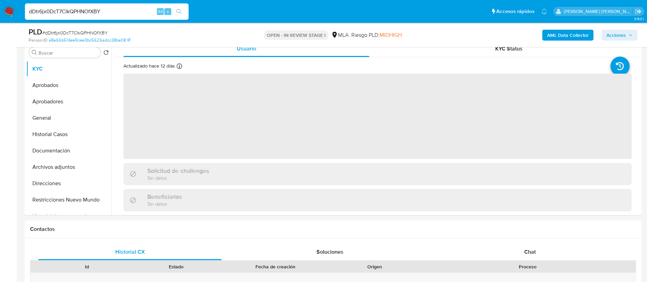
scroll to position [183, 0]
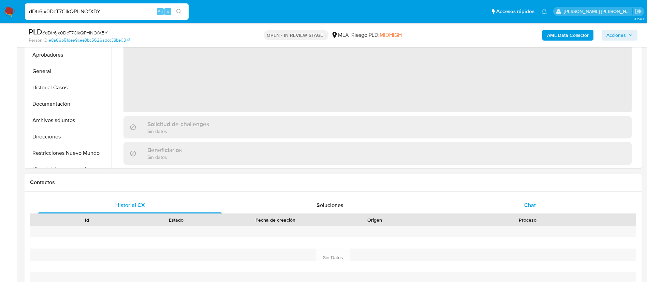
select select "10"
click at [527, 202] on span "Chat" at bounding box center [530, 205] width 12 height 8
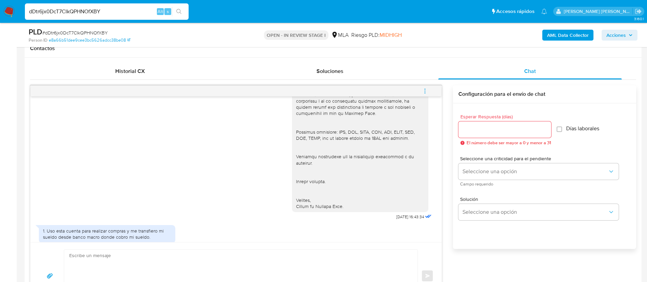
scroll to position [762, 0]
paste input "w5Q33oJ2IA8WB3ACikwwVMeD"
click at [136, 11] on input "w5Q33oJ2IA8WB3ACikwwVMeD" at bounding box center [107, 11] width 164 height 9
type input "w5Q33oJ2IA8WB3ACikwwVMeD"
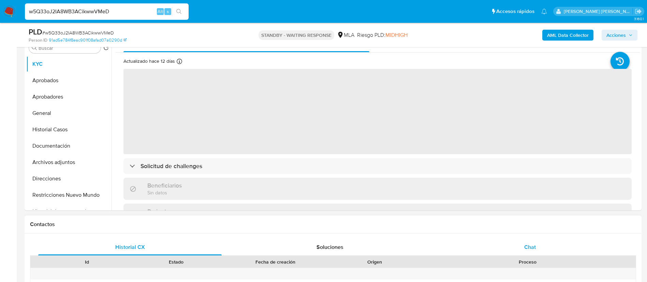
click at [530, 248] on span "Chat" at bounding box center [530, 247] width 12 height 8
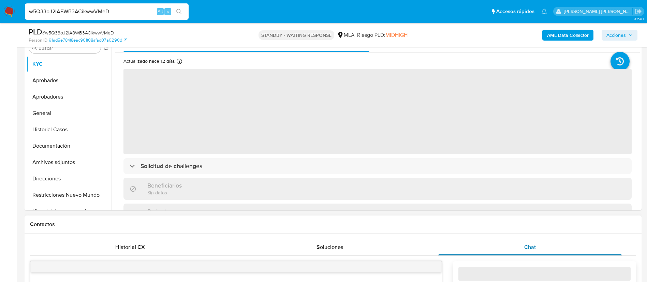
select select "10"
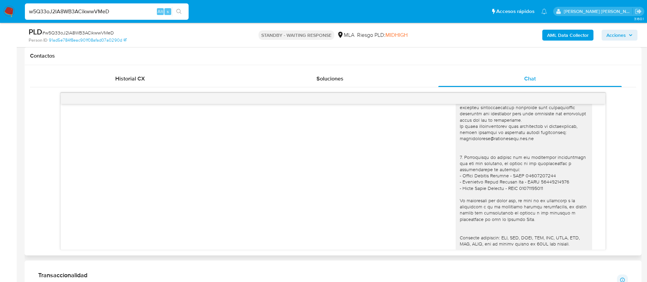
scroll to position [743, 0]
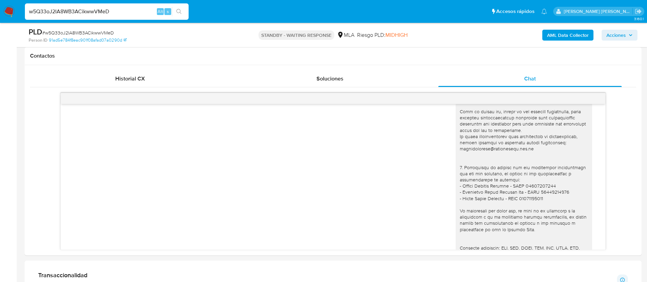
drag, startPoint x: 136, startPoint y: 4, endPoint x: 134, endPoint y: 9, distance: 5.2
click at [134, 9] on div "w5Q33oJ2IA8WB3ACikwwVMeD Alt s" at bounding box center [107, 11] width 164 height 16
paste input "EbRb3t2Y1S3GTCfBqad3tESE"
click at [134, 9] on input "w5Q33oJ2IA8WB3ACikwwVMeD" at bounding box center [107, 11] width 164 height 9
type input "EbRb3t2Y1S3GTCfBqad3tESE"
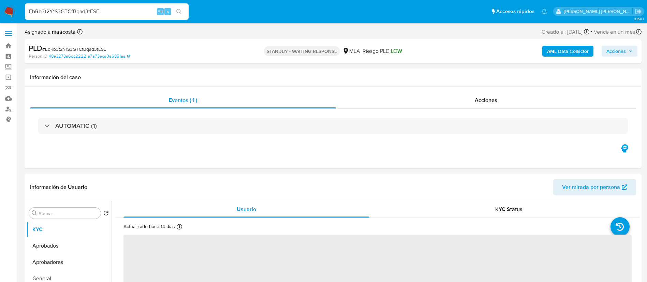
select select "10"
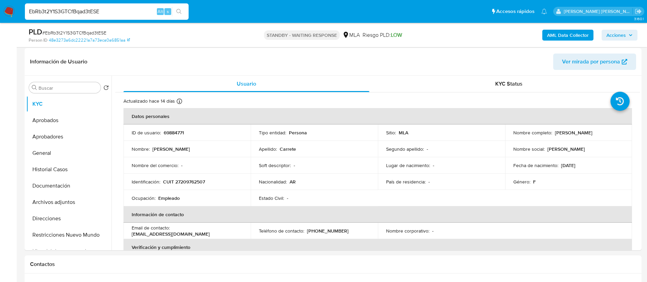
scroll to position [128, 0]
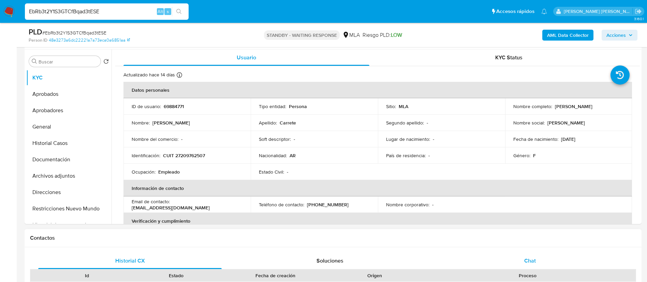
click at [533, 262] on span "Chat" at bounding box center [530, 261] width 12 height 8
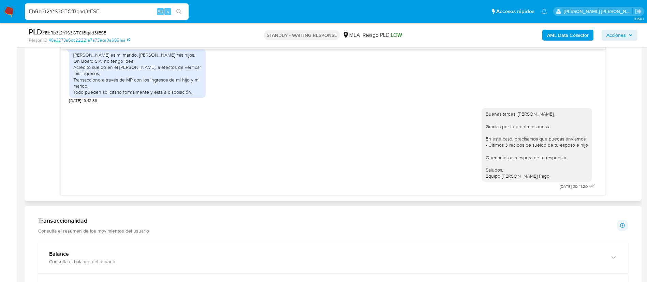
scroll to position [365, 0]
paste input "o2msdaxWAlQD2OZkAhKxl2Kn"
click at [104, 8] on input "o2msdaxWAlQD2OZkAhKxl2Kn" at bounding box center [107, 11] width 164 height 9
type input "o2msdaxWAlQD2OZkAhKxl2Kn"
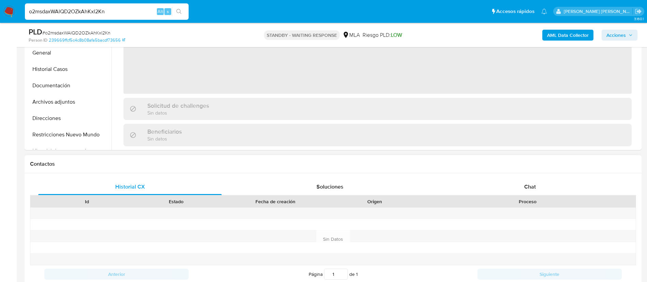
select select "10"
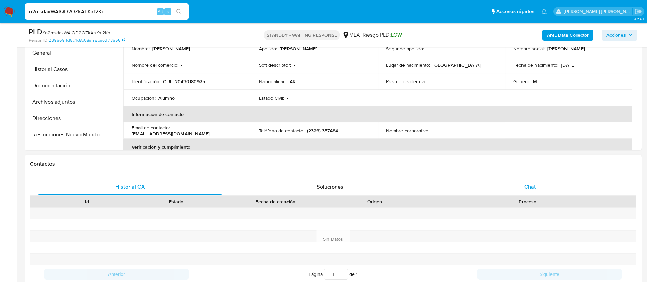
click at [530, 185] on span "Chat" at bounding box center [530, 187] width 12 height 8
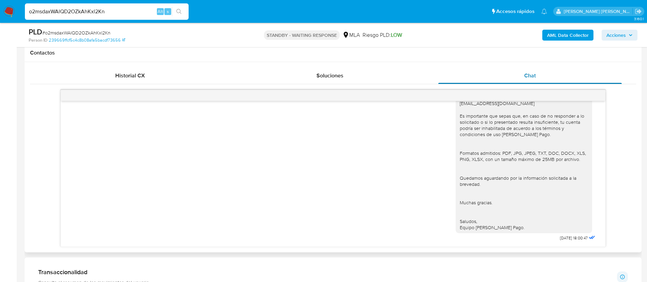
scroll to position [313, 0]
paste input "CUn01hlQTaQj7nLjMkG9vj1o"
click at [135, 9] on input "CUn01hlQTaQj7nLjMkG9vj1o" at bounding box center [107, 11] width 164 height 9
type input "CUn01hlQTaQj7nLjMkG9vj1o"
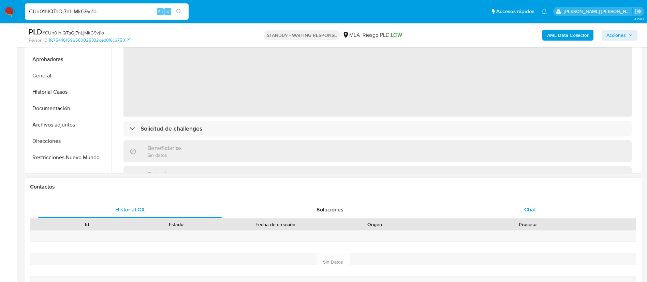
select select "10"
click at [531, 209] on span "Chat" at bounding box center [530, 210] width 12 height 8
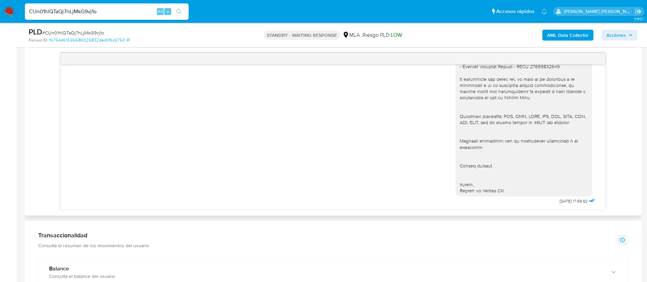
scroll to position [669, 0]
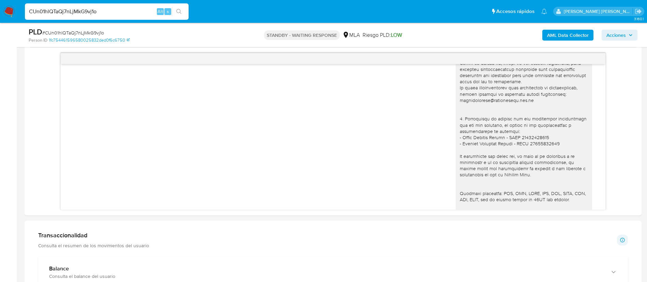
paste input "I2pxGNRjO2qbkITDt7xEUOop"
type input "I2pxGNRjO2qbkITDt7xEUOop"
click at [125, 10] on input "I2pxGNRjO2qbkITDt7xEUOop" at bounding box center [107, 11] width 164 height 9
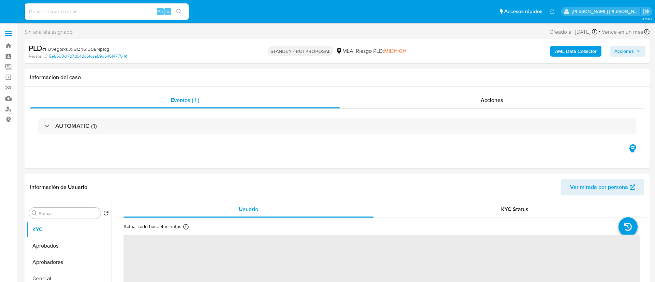
select select "10"
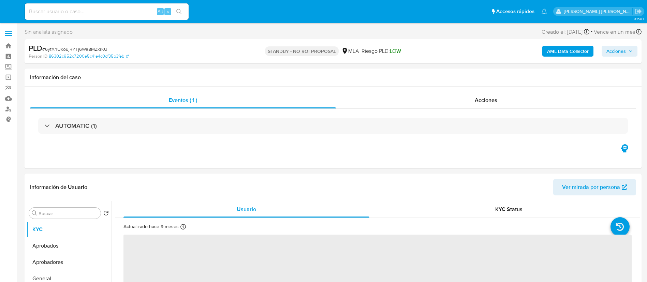
select select "10"
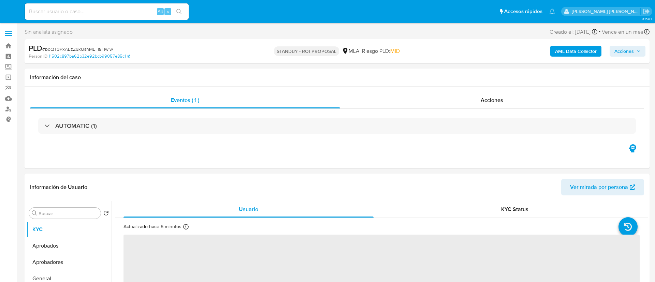
select select "10"
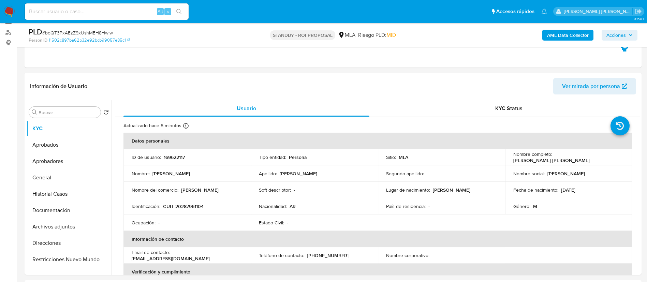
scroll to position [96, 0]
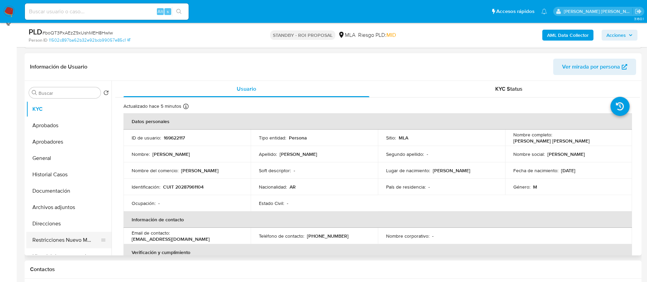
click at [64, 235] on button "Restricciones Nuevo Mundo" at bounding box center [66, 240] width 80 height 16
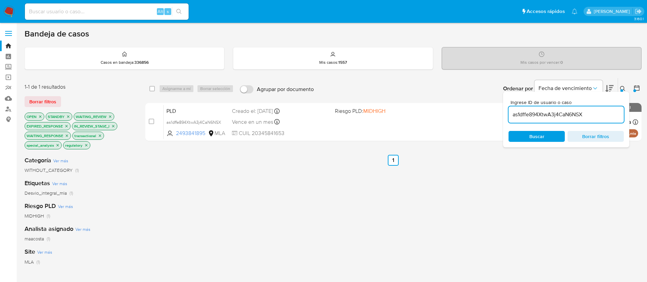
click at [529, 117] on input "as1dffe894XtwA3j4CaN6NSX" at bounding box center [565, 114] width 115 height 9
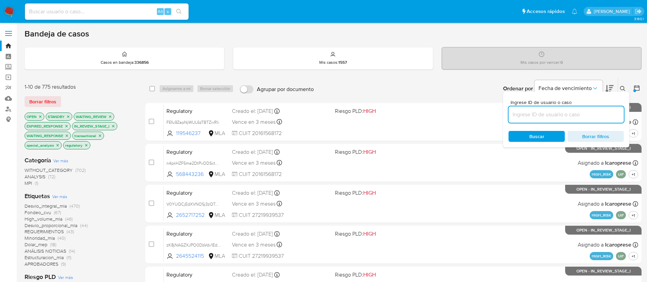
click at [609, 87] on icon at bounding box center [609, 89] width 8 height 8
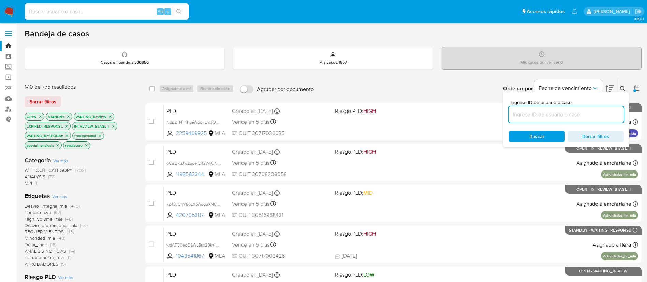
click at [609, 87] on icon at bounding box center [609, 89] width 8 height 8
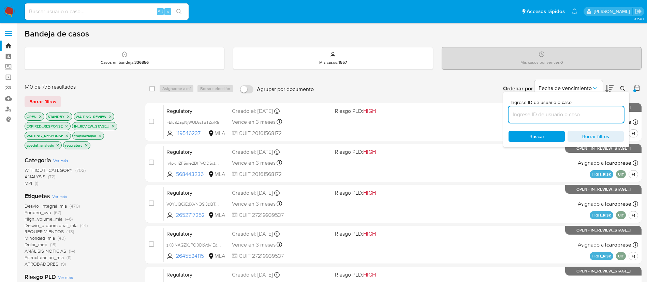
click at [630, 86] on div at bounding box center [635, 88] width 12 height 21
click at [636, 88] on icon at bounding box center [636, 88] width 7 height 7
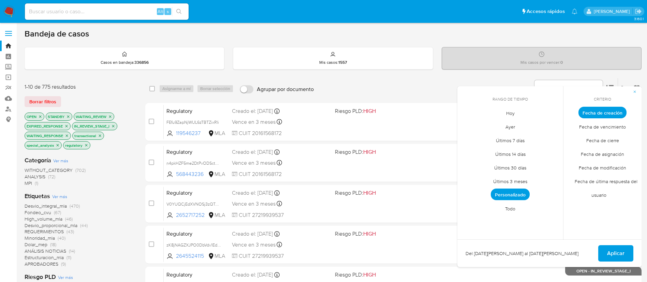
click at [636, 88] on span "button" at bounding box center [634, 92] width 4 height 10
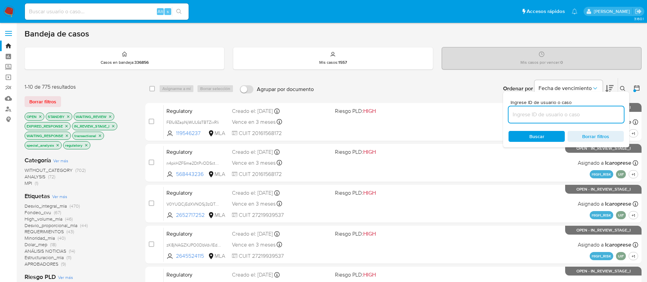
click at [631, 74] on div "Bandeja de casos Casos en bandeja : 336856 Mis casos : 1557 Mis casos por vence…" at bounding box center [333, 281] width 617 height 505
click at [456, 73] on div "Bandeja de casos Casos en bandeja : 336856 Mis casos : 1557 Mis casos por vence…" at bounding box center [333, 281] width 617 height 505
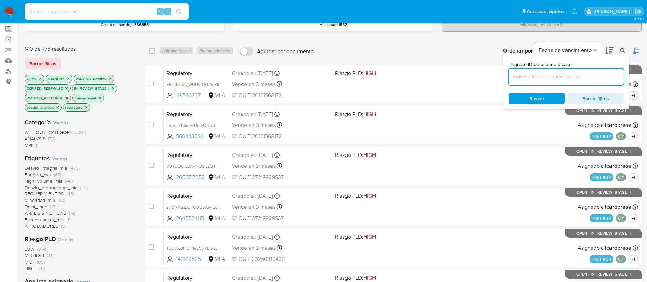
scroll to position [38, 0]
drag, startPoint x: 603, startPoint y: 77, endPoint x: 603, endPoint y: 65, distance: 11.9
click at [603, 77] on input at bounding box center [565, 77] width 115 height 9
paste input "w5Q33oJ2IA8WB3ACikwwVMeD"
type input "w5Q33oJ2IA8WB3ACikwwVMeD"
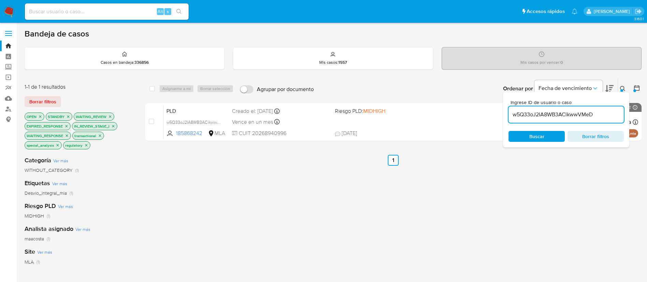
click at [527, 115] on input "w5Q33oJ2IA8WB3ACikwwVMeD" at bounding box center [565, 114] width 115 height 9
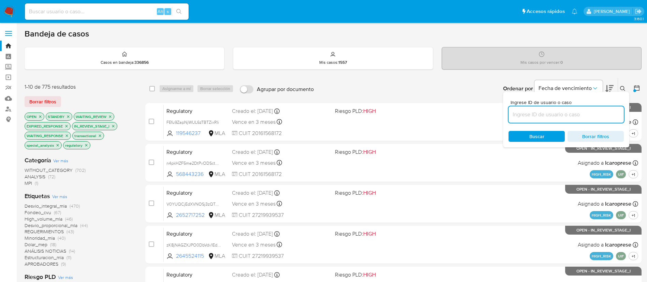
click at [635, 89] on div at bounding box center [634, 90] width 3 height 3
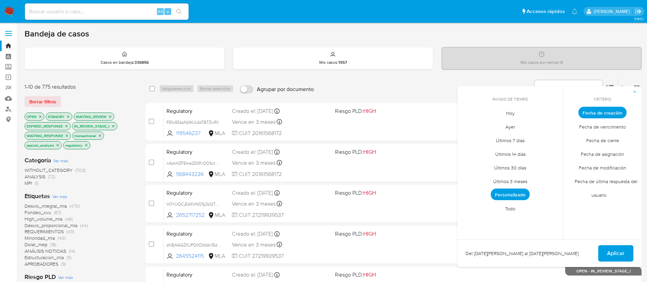
click at [635, 90] on icon "button" at bounding box center [634, 92] width 4 height 4
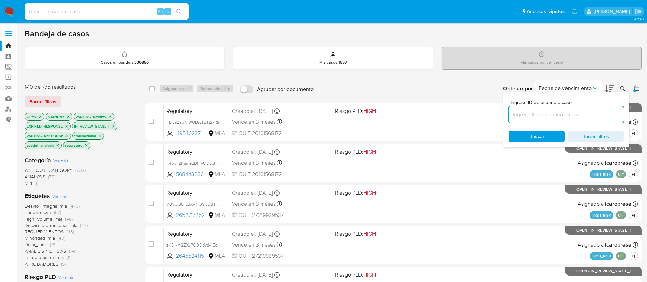
click at [623, 90] on icon at bounding box center [622, 88] width 5 height 5
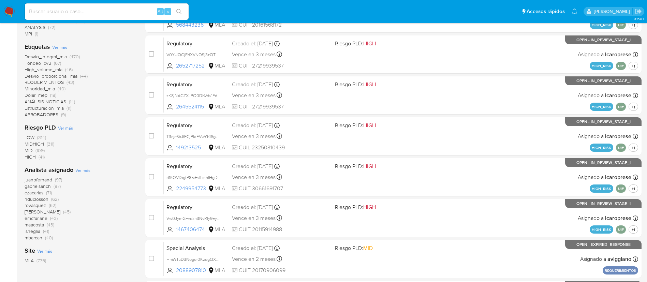
scroll to position [150, 0]
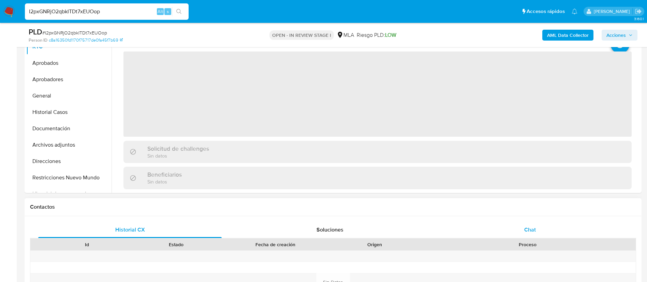
select select "10"
click at [531, 224] on div "Chat" at bounding box center [529, 230] width 183 height 16
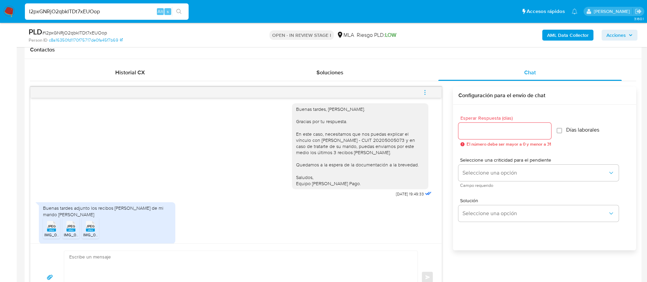
scroll to position [457, 0]
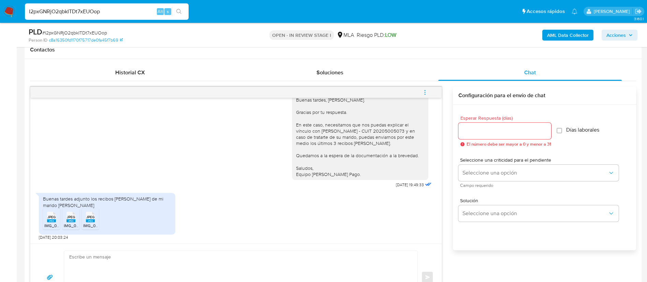
paste input "eoVuUIDXu3n6VHgjZMKaYsgb"
click at [89, 11] on input "I2pxGNRjO2qbkITDt7xEUOop" at bounding box center [107, 11] width 164 height 9
type input "eoVuUIDXu3n6VHgjZMKaYsgb"
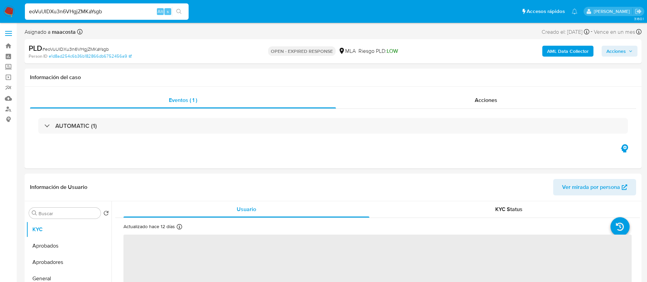
select select "10"
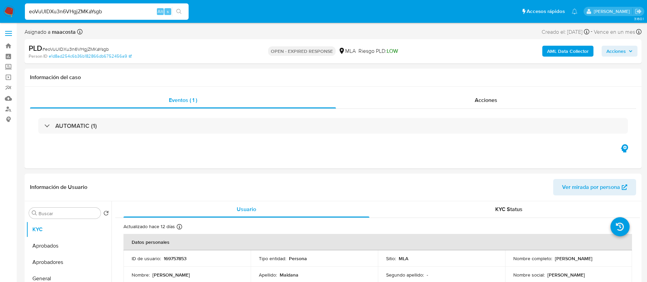
click at [556, 51] on b "AML Data Collector" at bounding box center [568, 51] width 42 height 11
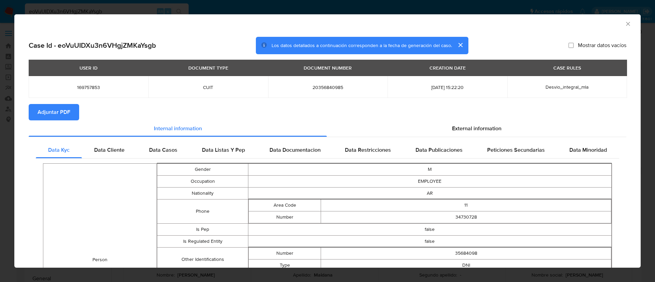
click at [70, 114] on button "Adjuntar PDF" at bounding box center [54, 112] width 50 height 16
click at [624, 23] on icon "Cerrar ventana" at bounding box center [627, 23] width 7 height 7
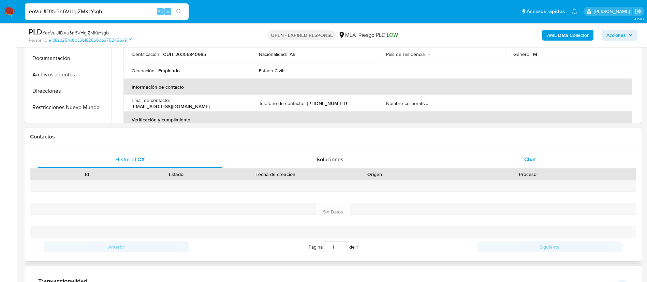
click at [526, 155] on div "Chat" at bounding box center [529, 159] width 183 height 16
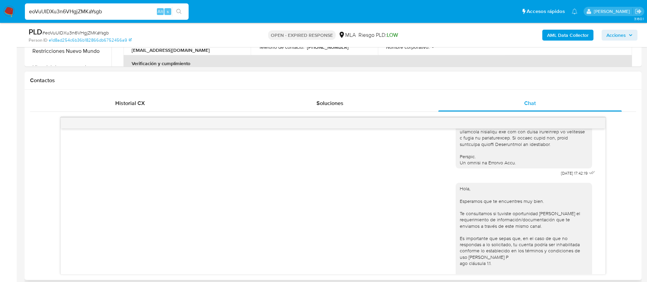
scroll to position [326, 0]
drag, startPoint x: 545, startPoint y: 187, endPoint x: 566, endPoint y: 186, distance: 21.1
click at [566, 177] on span "18/08/2025 17:42:19" at bounding box center [574, 173] width 27 height 5
copy span "18/08/2025"
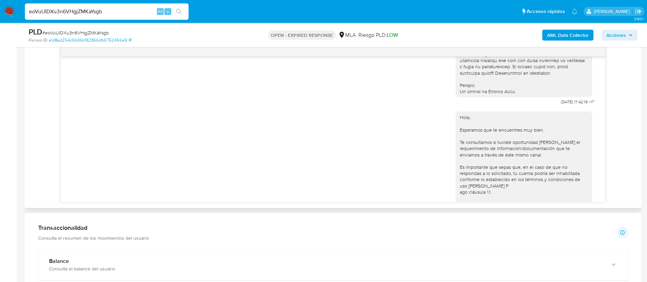
scroll to position [391, 0]
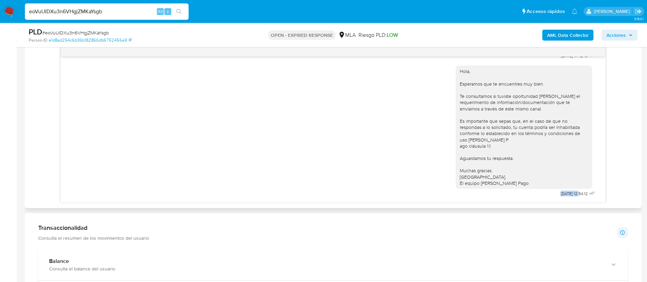
drag, startPoint x: 541, startPoint y: 193, endPoint x: 565, endPoint y: 193, distance: 23.9
click at [565, 193] on div "Hola, Esperamos que te encuentres muy bien. Te consultamos si tuviste oportunid…" at bounding box center [526, 130] width 141 height 138
copy span "22/08/2025"
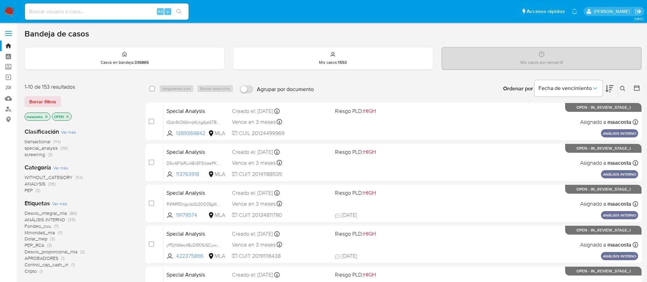
paste input "lJtzxcGApcgaTN6GFJk8P8Ha"
click at [121, 12] on input "lJtzxcGApcgaTN6GFJk8P8Ha" at bounding box center [107, 11] width 164 height 9
type input "lJtzxcGApcgaTN6GFJk8P8Ha"
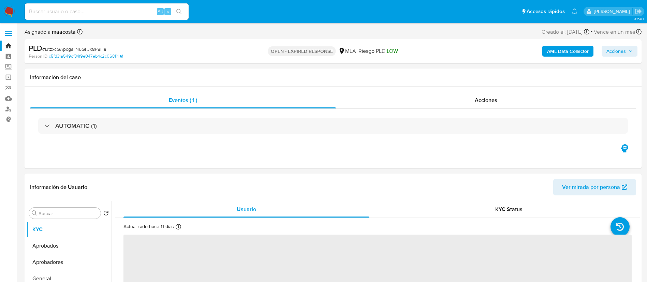
select select "10"
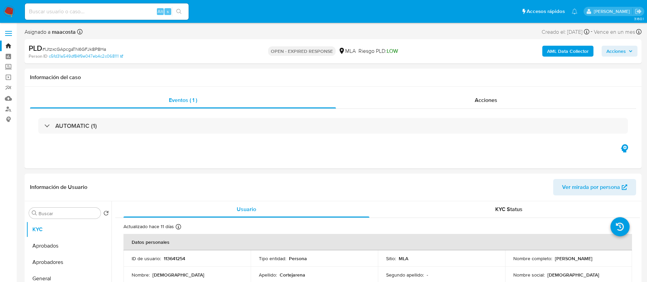
click at [556, 51] on b "AML Data Collector" at bounding box center [568, 51] width 42 height 11
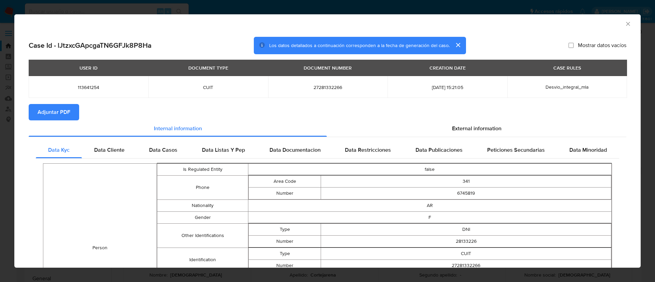
click at [70, 114] on button "Adjuntar PDF" at bounding box center [54, 112] width 50 height 16
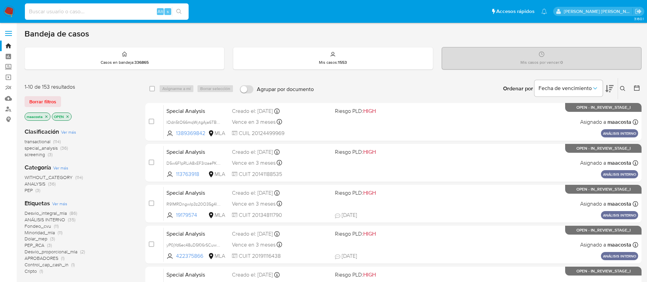
click at [89, 11] on input at bounding box center [107, 11] width 164 height 9
paste input "L2Tzl2JqEahapWGRw4BhqwPg"
type input "L2Tzl2JqEahapWGRw4BhqwPg"
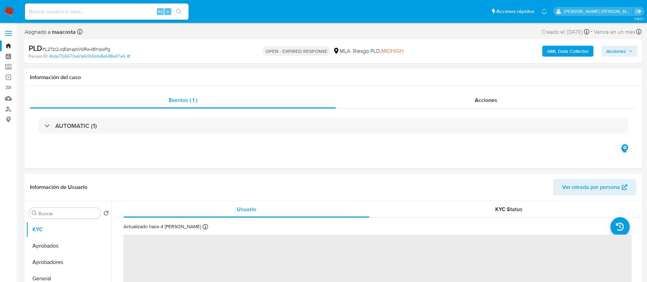
select select "10"
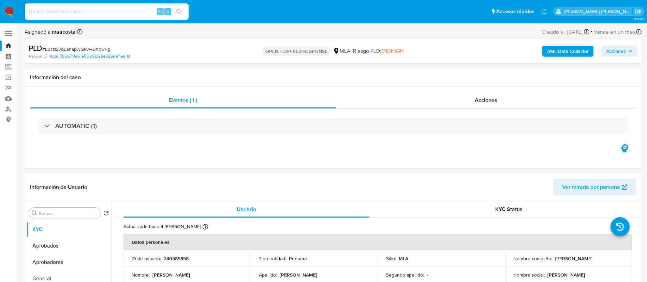
click at [556, 51] on b "AML Data Collector" at bounding box center [568, 51] width 42 height 11
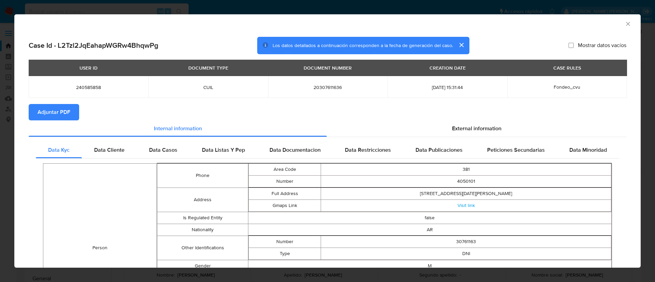
click at [70, 114] on button "Adjuntar PDF" at bounding box center [54, 112] width 50 height 16
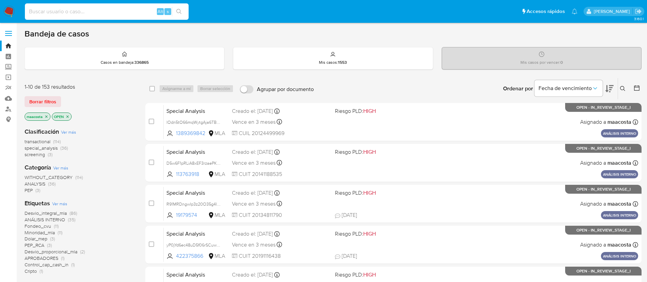
paste input "sNMLvVAsXZ5jihY1G9H6mJqt"
click at [129, 12] on input "sNMLvVAsXZ5jihY1G9H6mJqt" at bounding box center [107, 11] width 164 height 9
type input "sNMLvVAsXZ5jihY1G9H6mJqt"
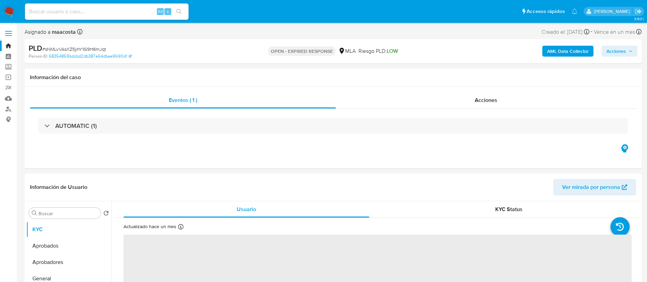
select select "10"
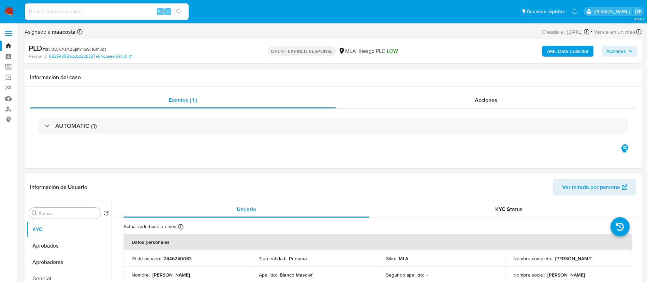
click at [556, 51] on b "AML Data Collector" at bounding box center [568, 51] width 42 height 11
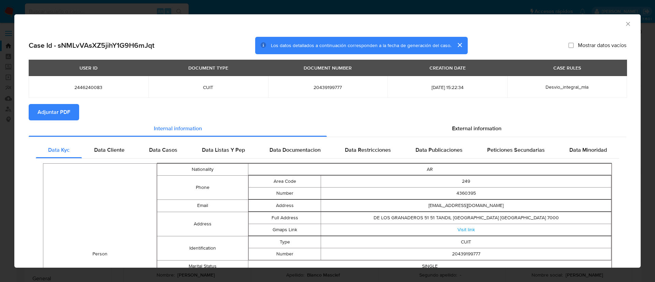
drag, startPoint x: 70, startPoint y: 114, endPoint x: 67, endPoint y: 115, distance: 3.5
click at [67, 115] on button "Adjuntar PDF" at bounding box center [54, 112] width 50 height 16
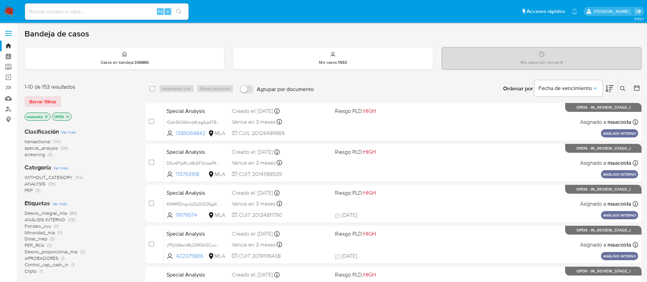
paste input "hnOhsl3kcxLn1u8lNONHWisi"
click at [113, 13] on input "hnOhsl3kcxLn1u8lNONHWisi" at bounding box center [107, 11] width 164 height 9
type input "hnOhsl3kcxLn1u8lNONHWisi"
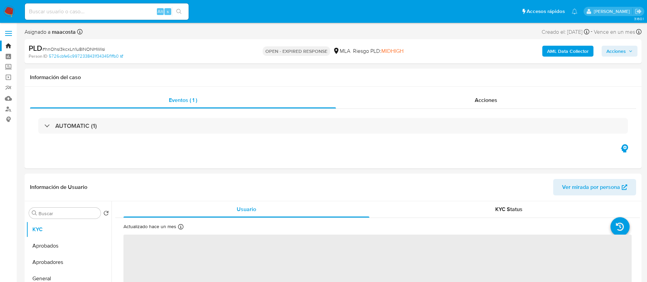
select select "10"
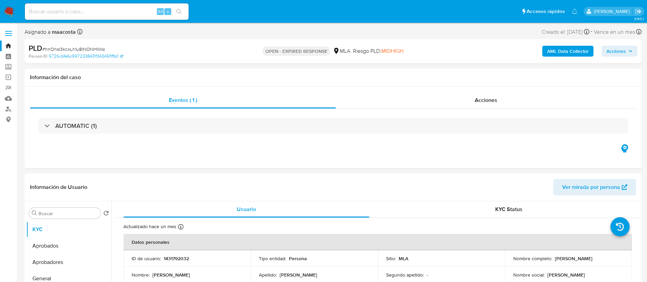
click at [556, 51] on b "AML Data Collector" at bounding box center [568, 51] width 42 height 11
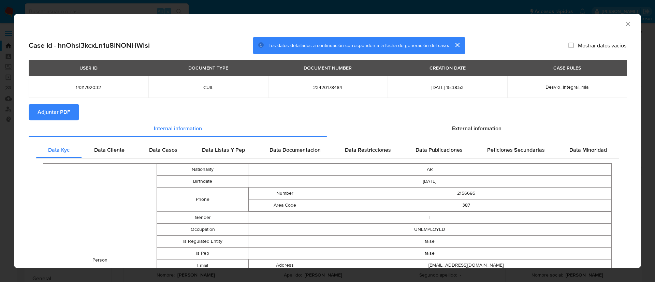
click at [71, 116] on button "Adjuntar PDF" at bounding box center [54, 112] width 50 height 16
click at [451, 40] on button "cerrar" at bounding box center [457, 45] width 16 height 16
